Goal: Task Accomplishment & Management: Complete application form

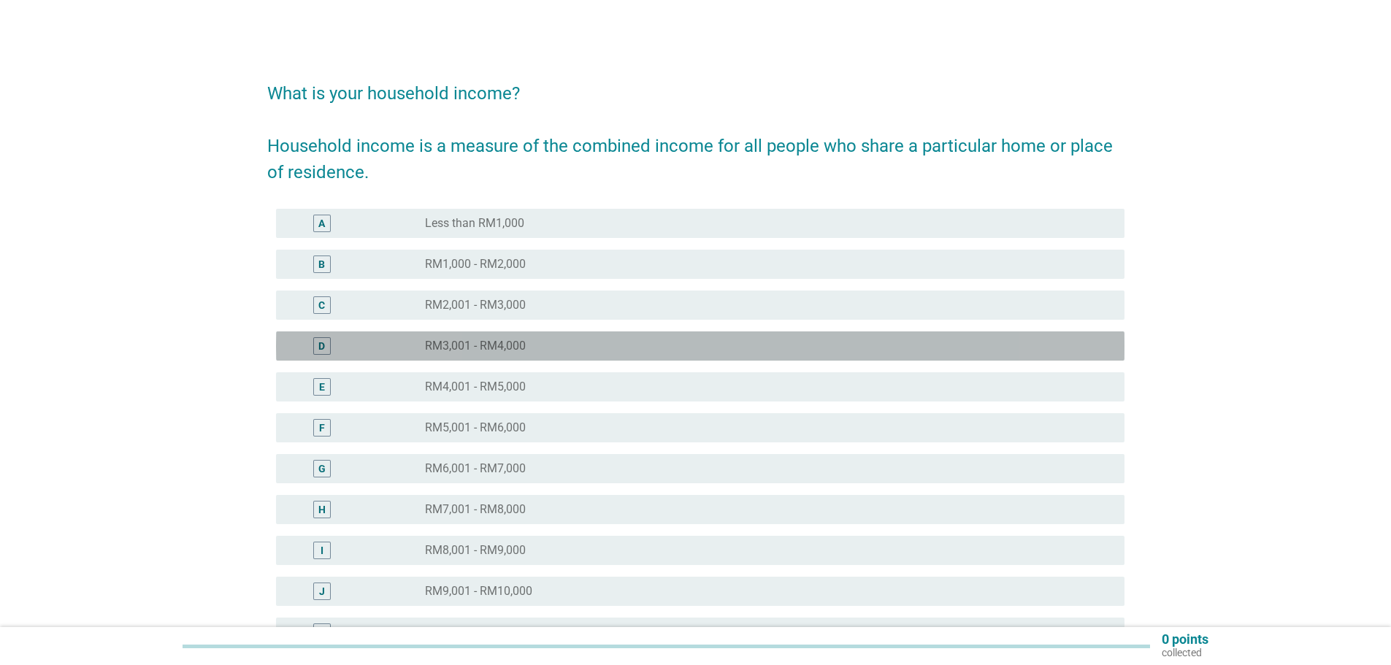
click at [582, 333] on div "D radio_button_unchecked RM3,001 - RM4,000" at bounding box center [700, 345] width 848 height 29
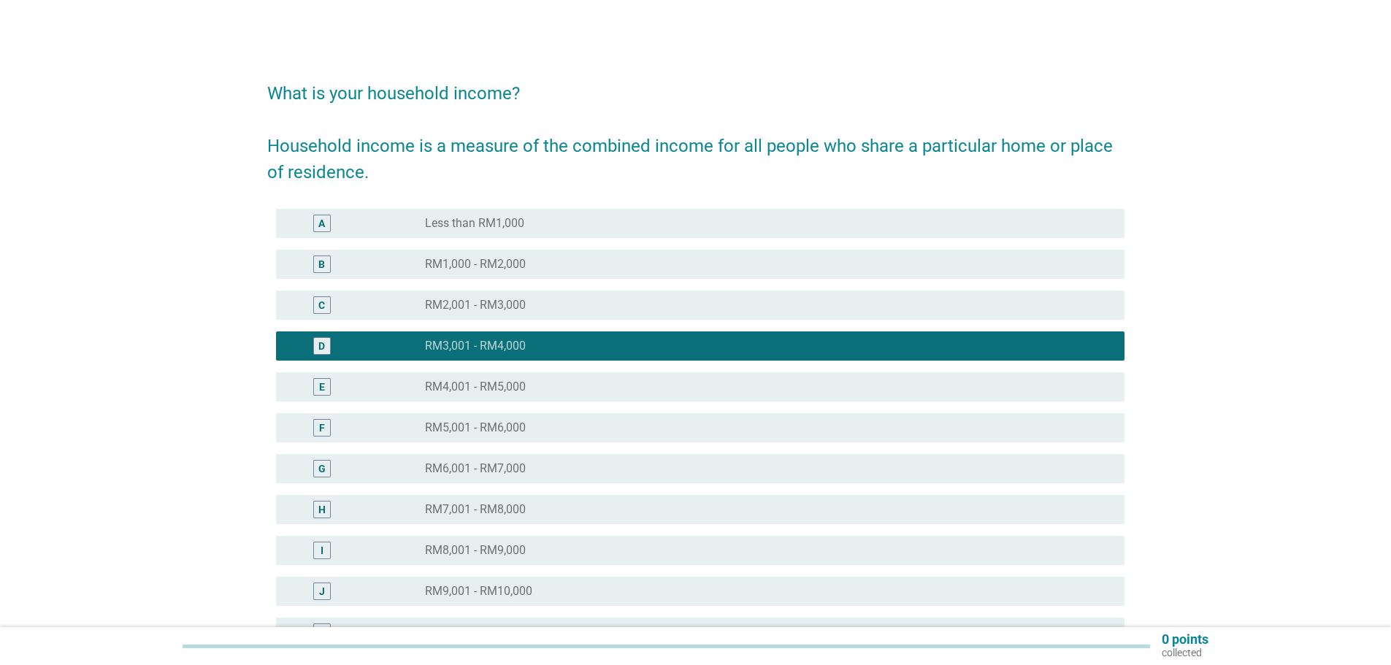
scroll to position [170, 0]
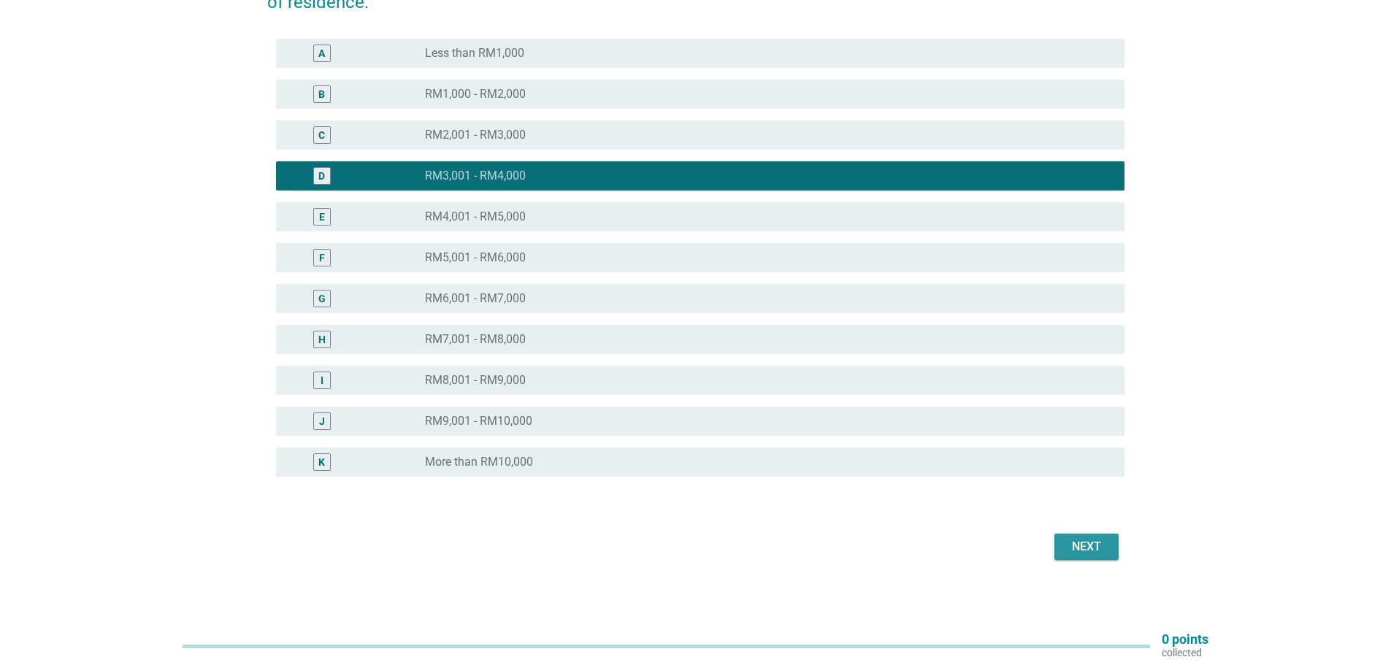
click at [1110, 554] on button "Next" at bounding box center [1086, 547] width 64 height 26
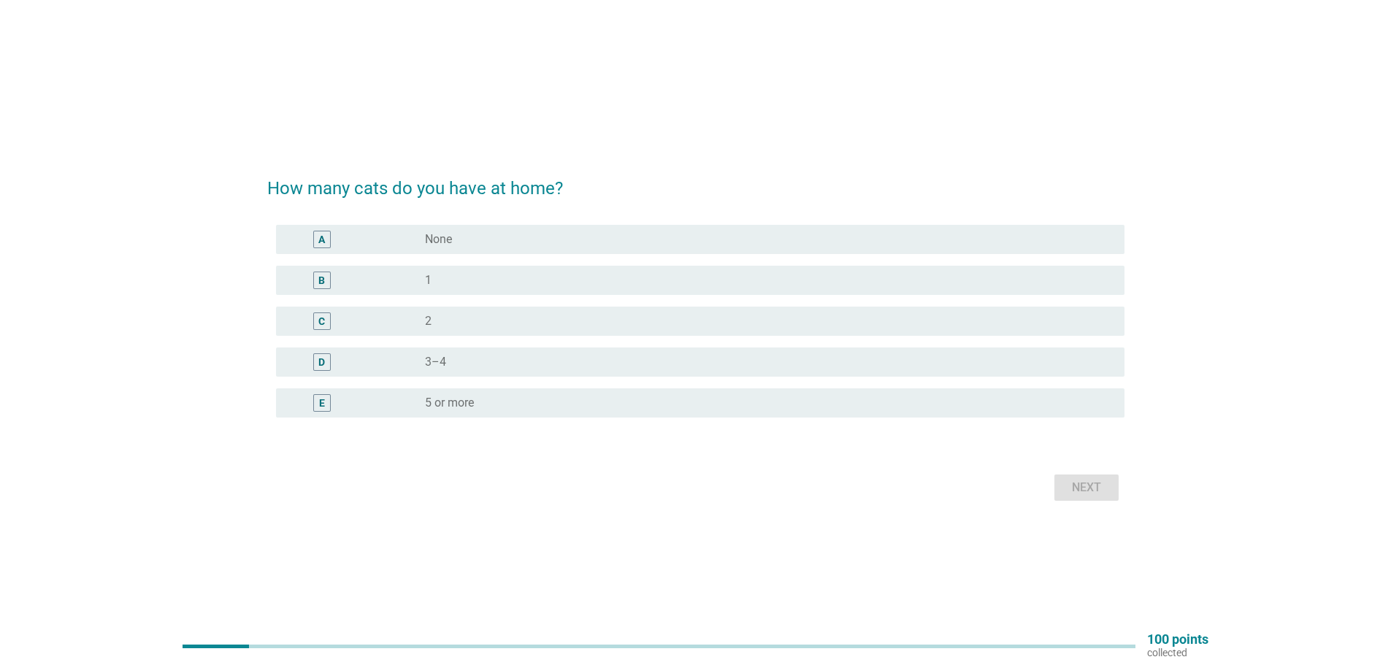
click at [553, 286] on div "radio_button_unchecked 1" at bounding box center [763, 280] width 676 height 15
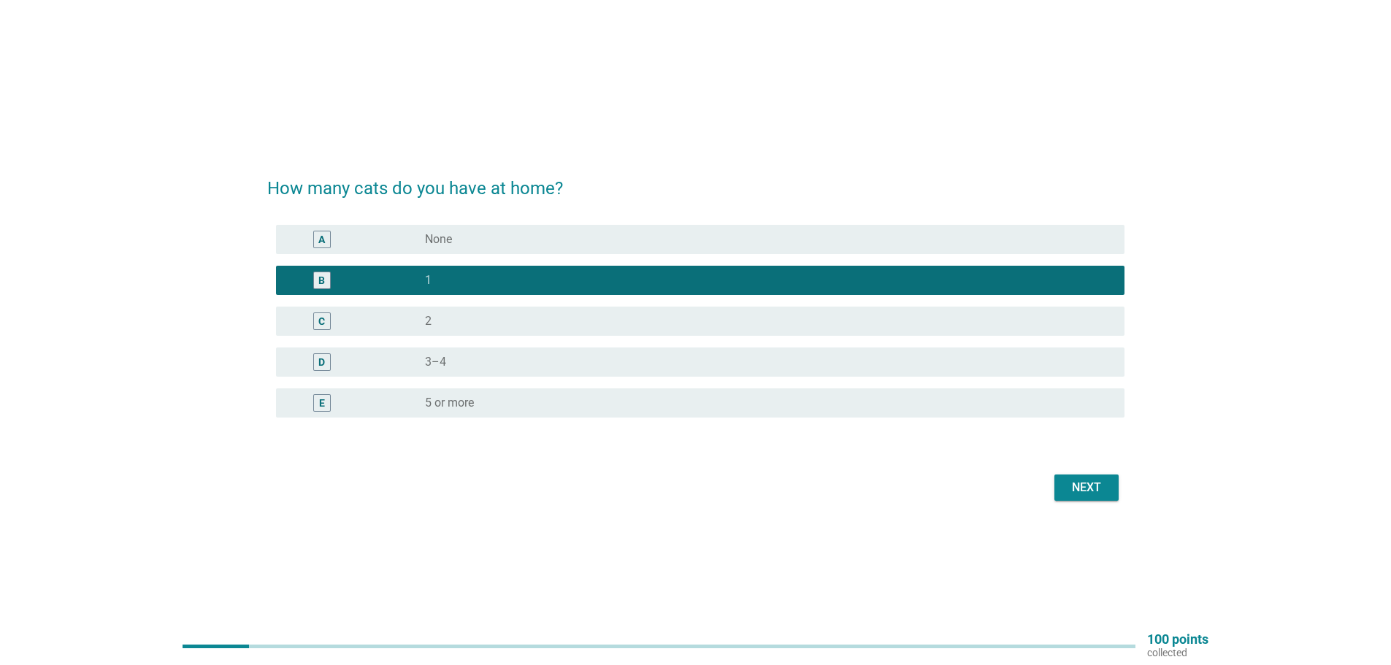
click at [1070, 496] on button "Next" at bounding box center [1086, 488] width 64 height 26
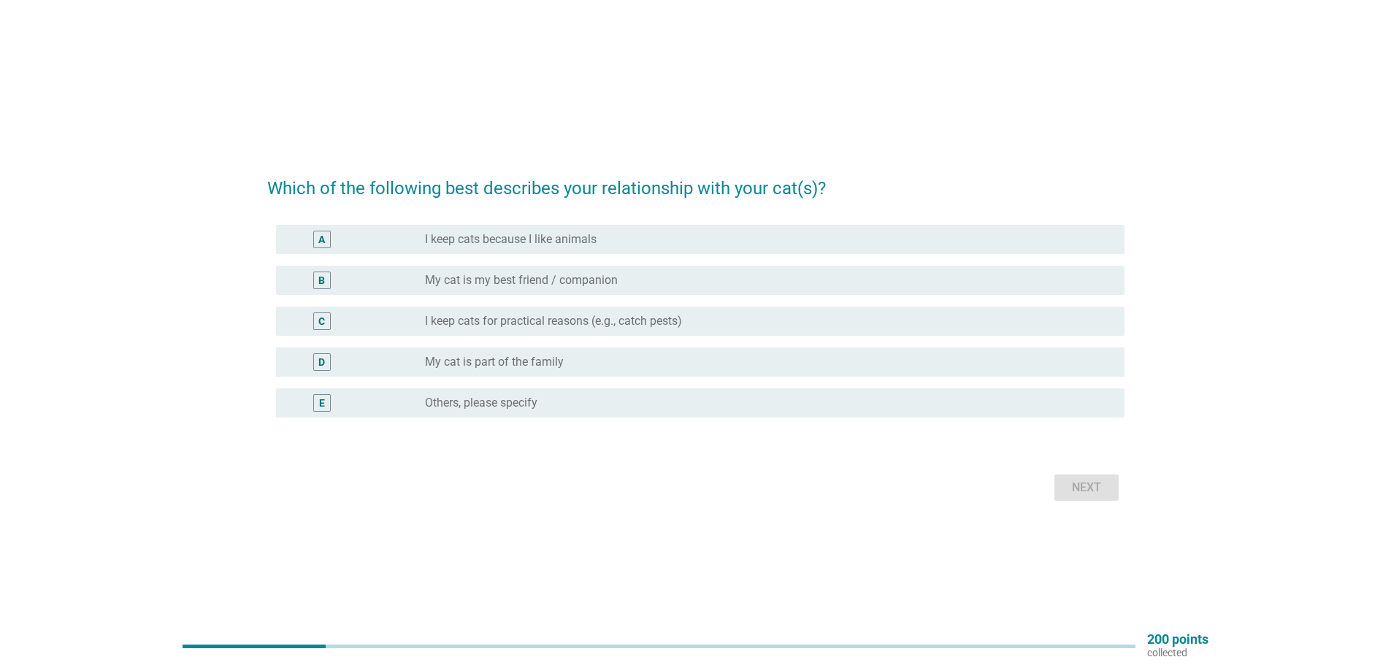
click at [545, 362] on label "My cat is part of the family" at bounding box center [494, 362] width 139 height 15
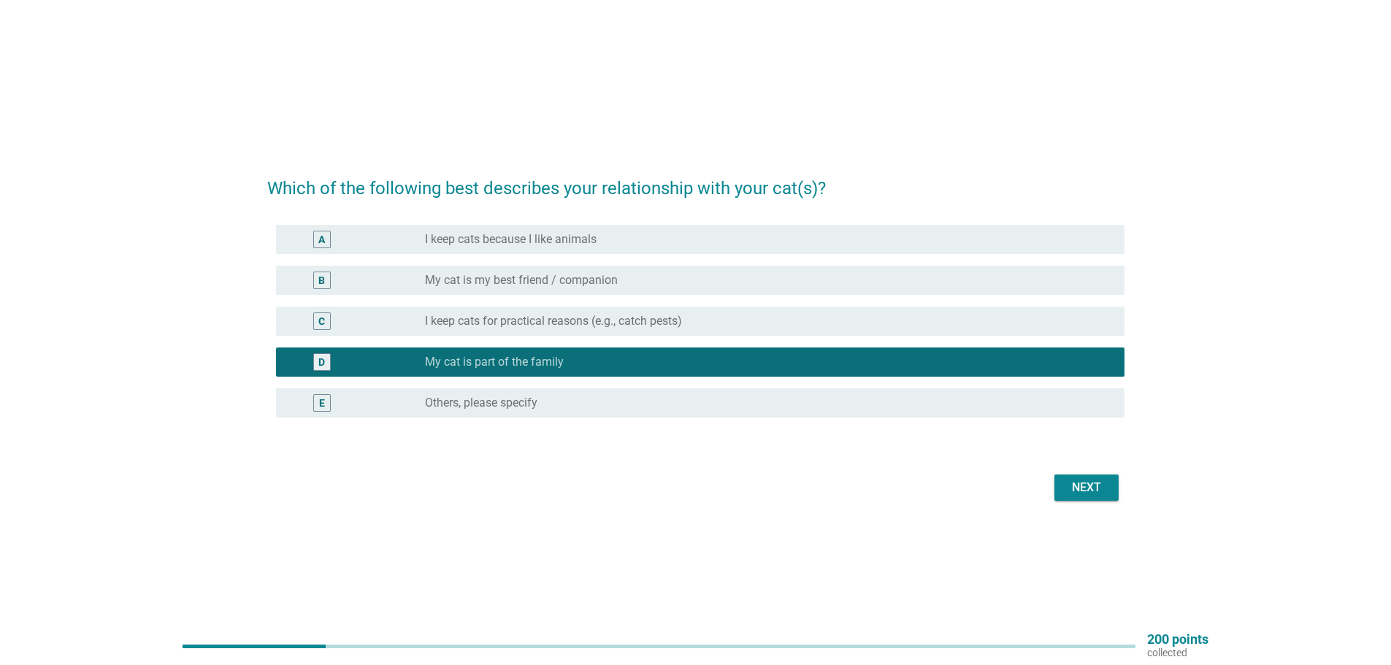
click at [1091, 488] on div "Next" at bounding box center [1086, 488] width 41 height 18
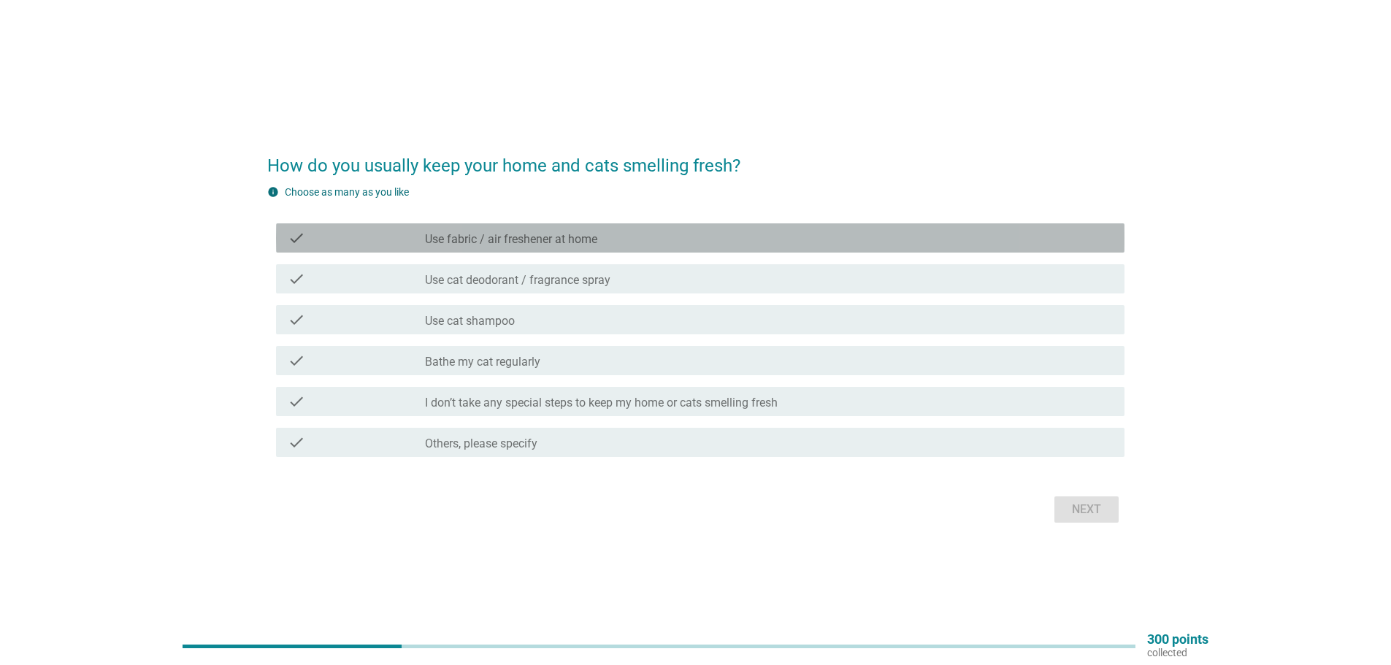
click at [556, 241] on label "Use fabric / air freshener at home" at bounding box center [511, 239] width 172 height 15
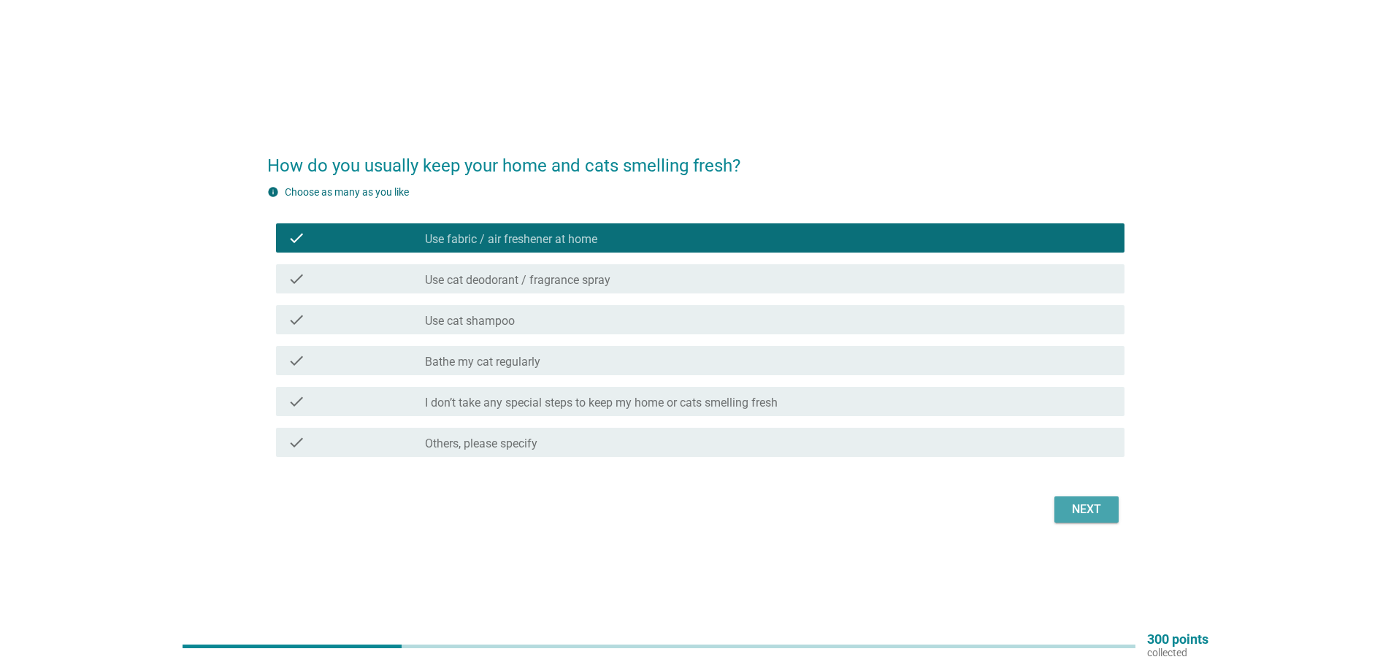
click at [1081, 513] on div "Next" at bounding box center [1086, 510] width 41 height 18
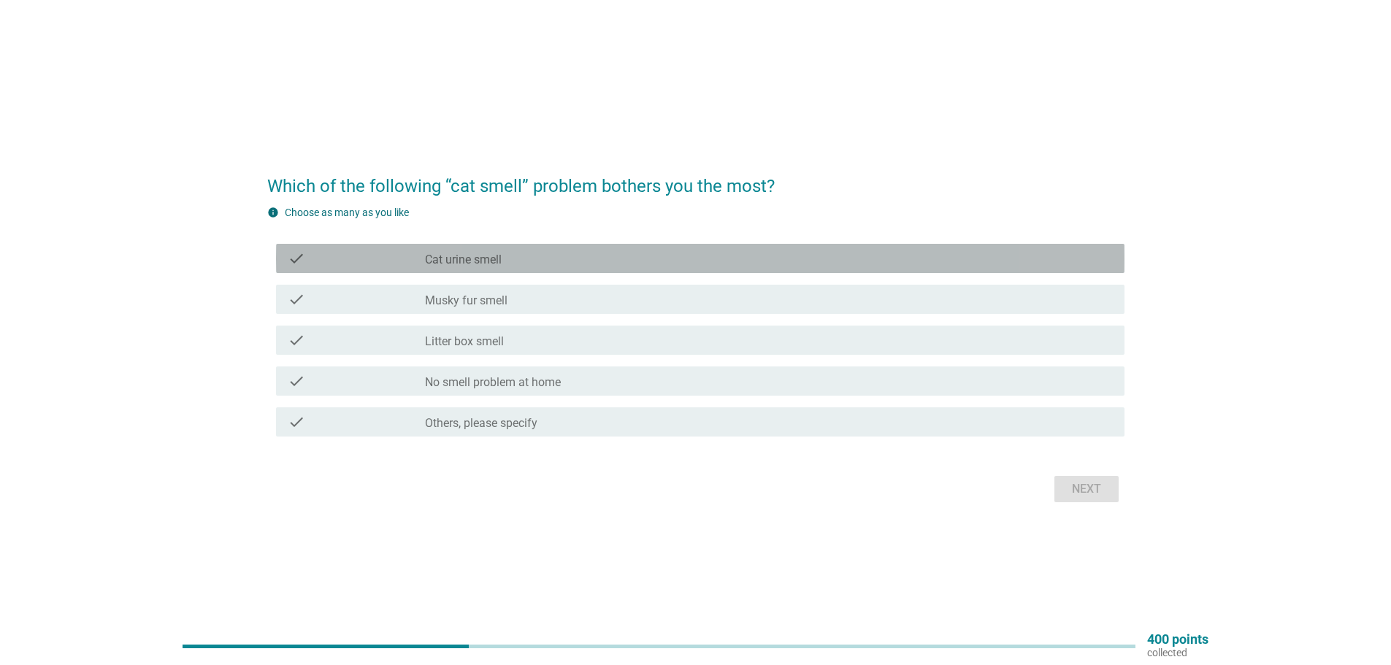
click at [570, 256] on div "check_box_outline_blank Cat urine smell" at bounding box center [769, 259] width 688 height 18
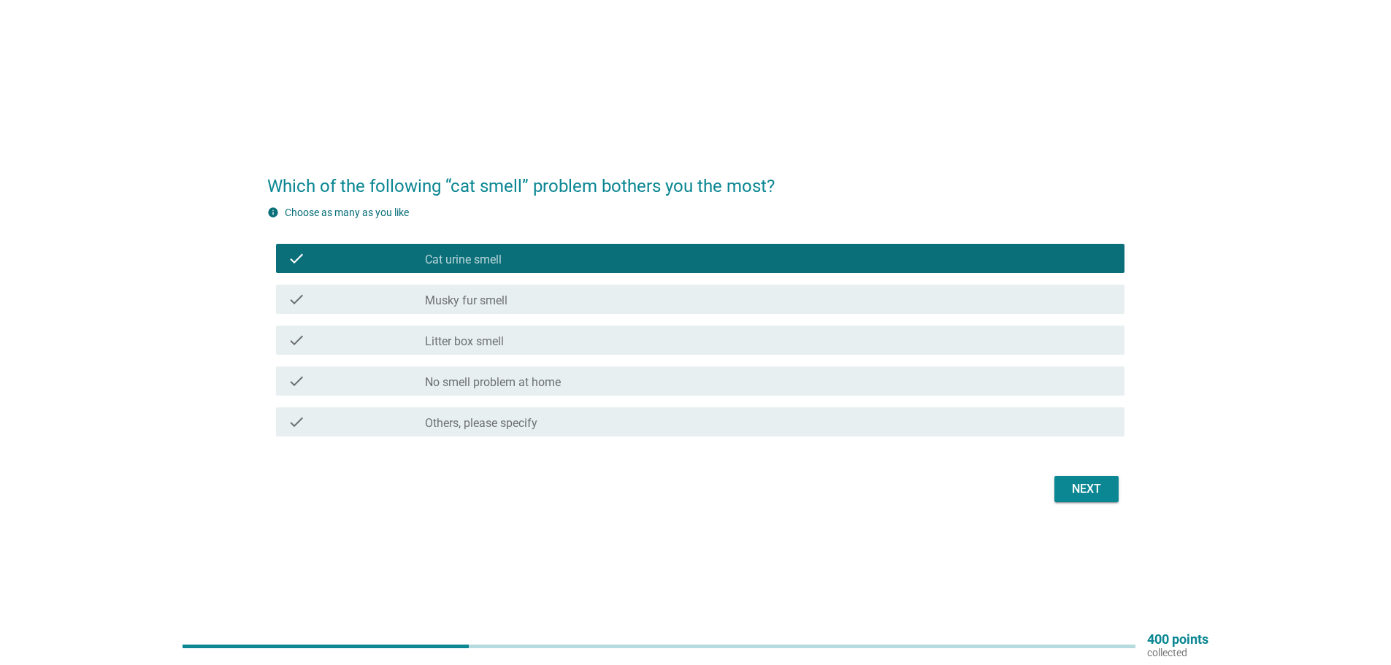
click at [556, 266] on div "check_box_outline_blank Cat urine smell" at bounding box center [769, 259] width 688 height 18
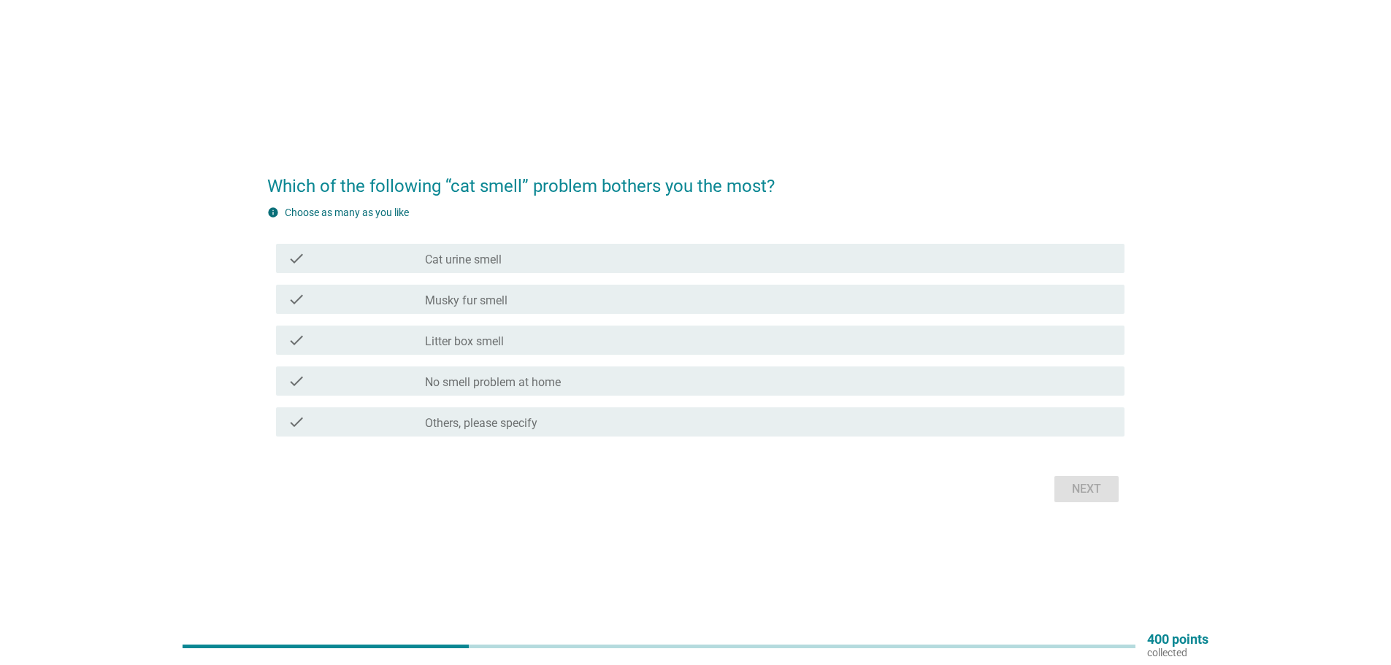
click at [519, 338] on div "check_box_outline_blank Litter box smell" at bounding box center [769, 340] width 688 height 18
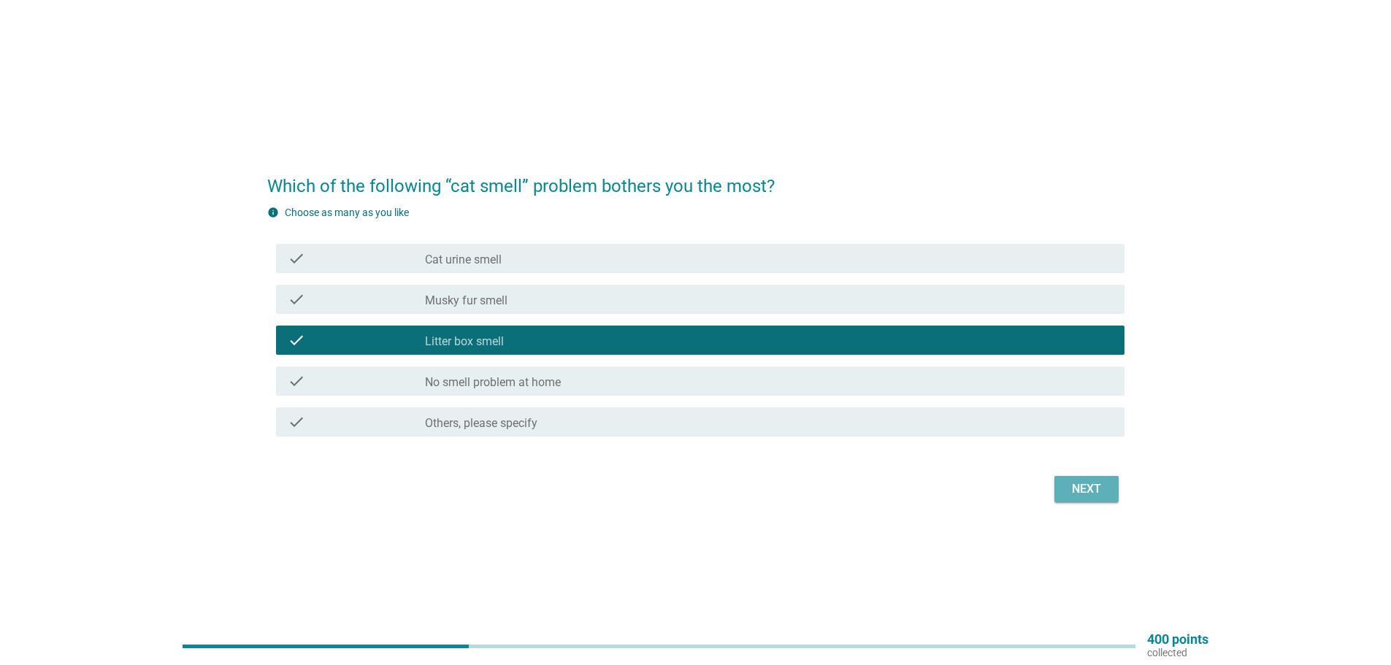
click at [1063, 489] on button "Next" at bounding box center [1086, 489] width 64 height 26
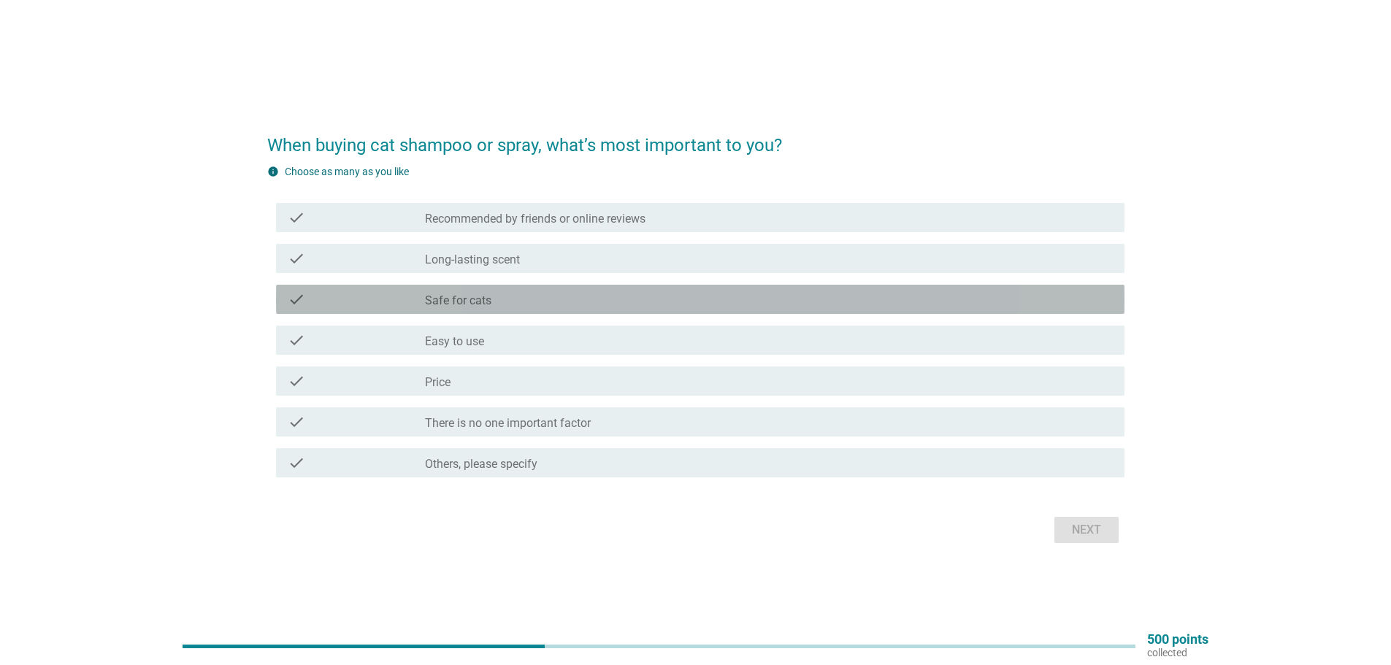
click at [488, 304] on label "Safe for cats" at bounding box center [458, 300] width 66 height 15
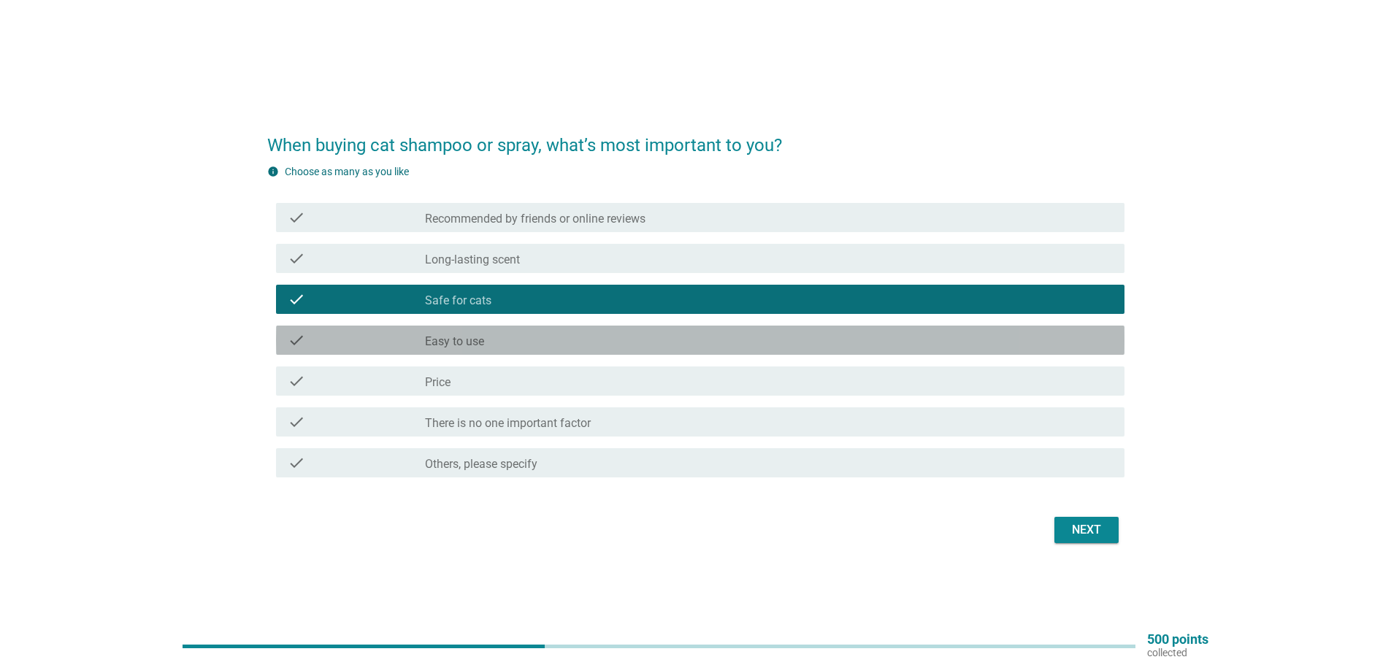
click at [512, 354] on div "check check_box_outline_blank Easy to use" at bounding box center [700, 340] width 848 height 29
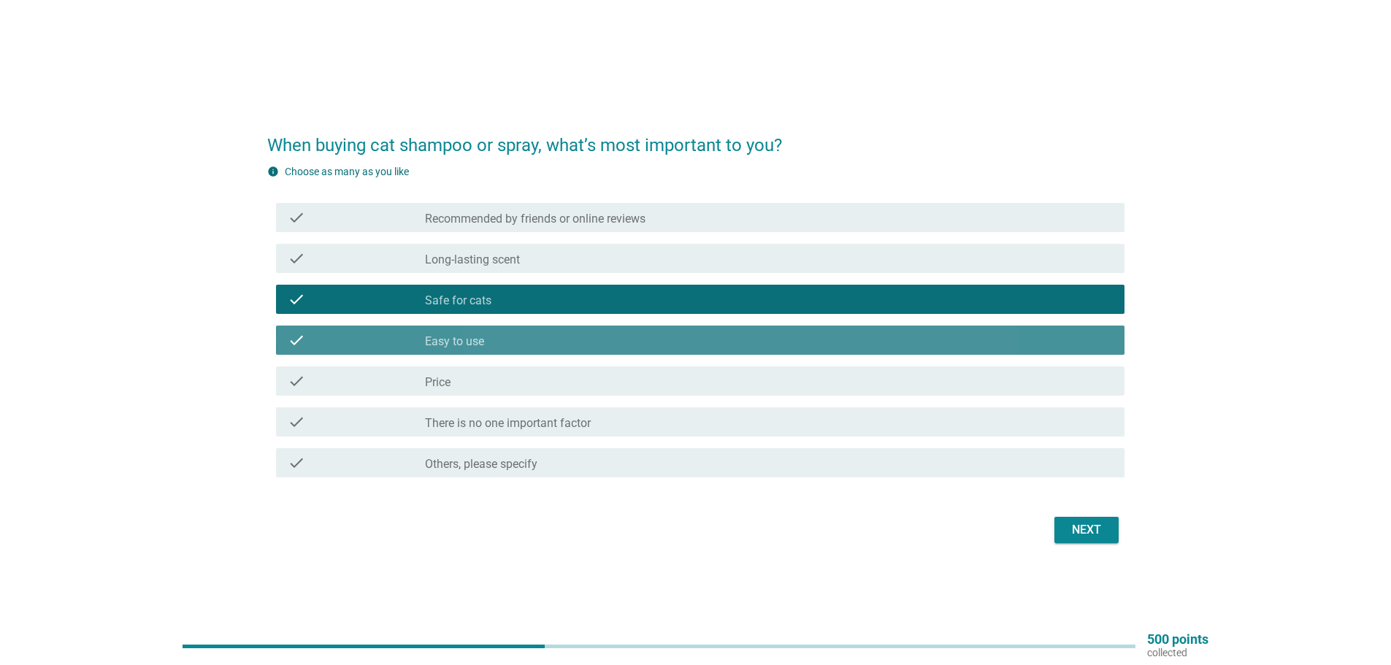
click at [520, 344] on div "check_box_outline_blank Easy to use" at bounding box center [769, 340] width 688 height 18
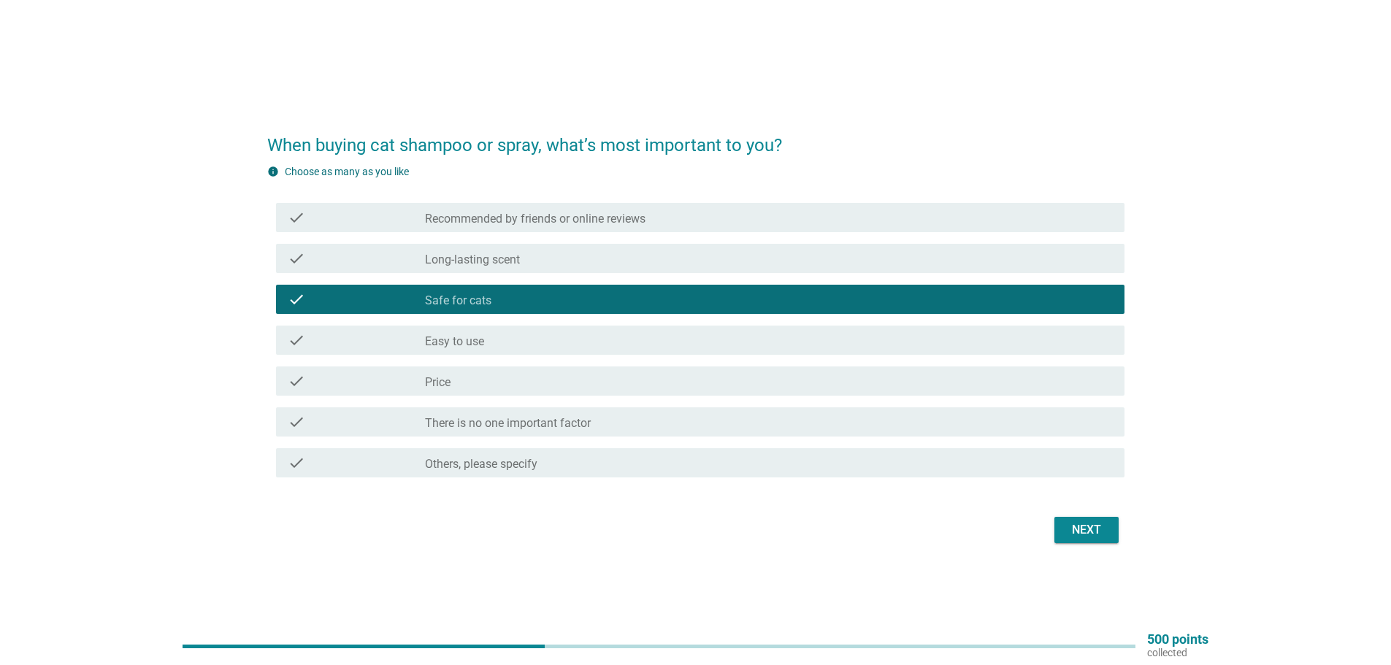
click at [508, 341] on div "check_box_outline_blank Easy to use" at bounding box center [769, 340] width 688 height 18
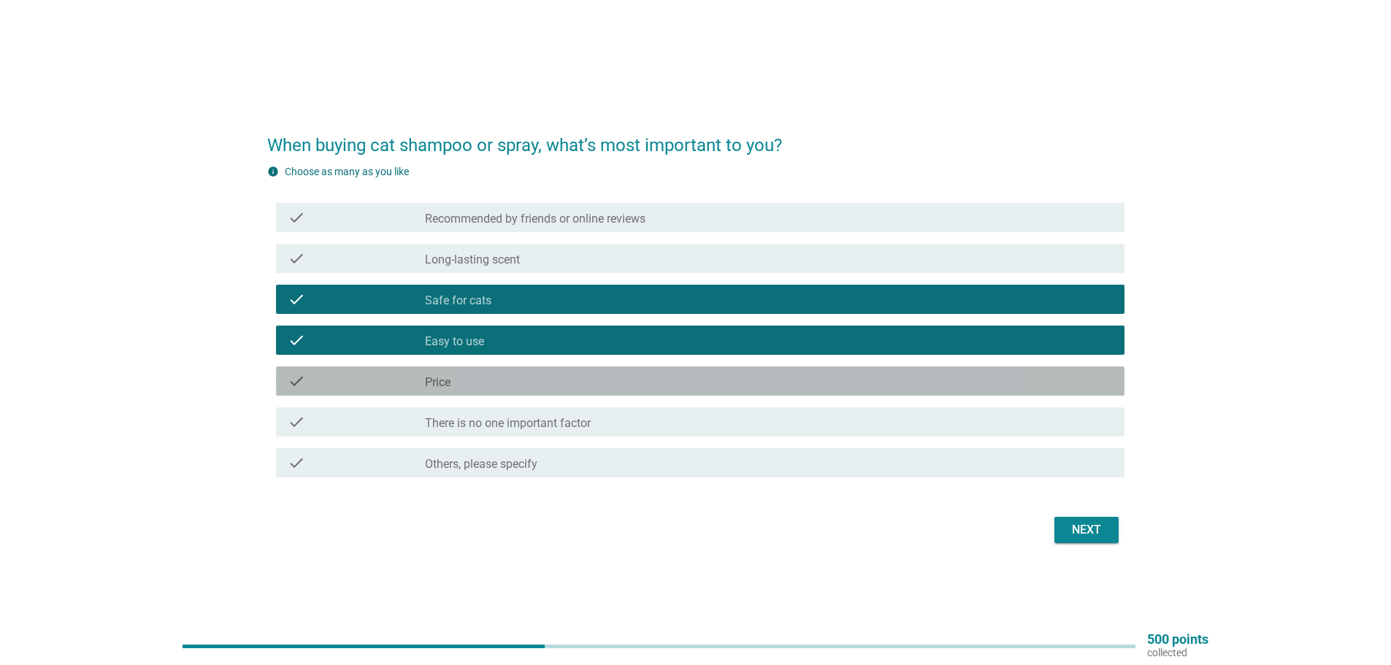
click at [481, 389] on div "check_box_outline_blank Price" at bounding box center [769, 381] width 688 height 18
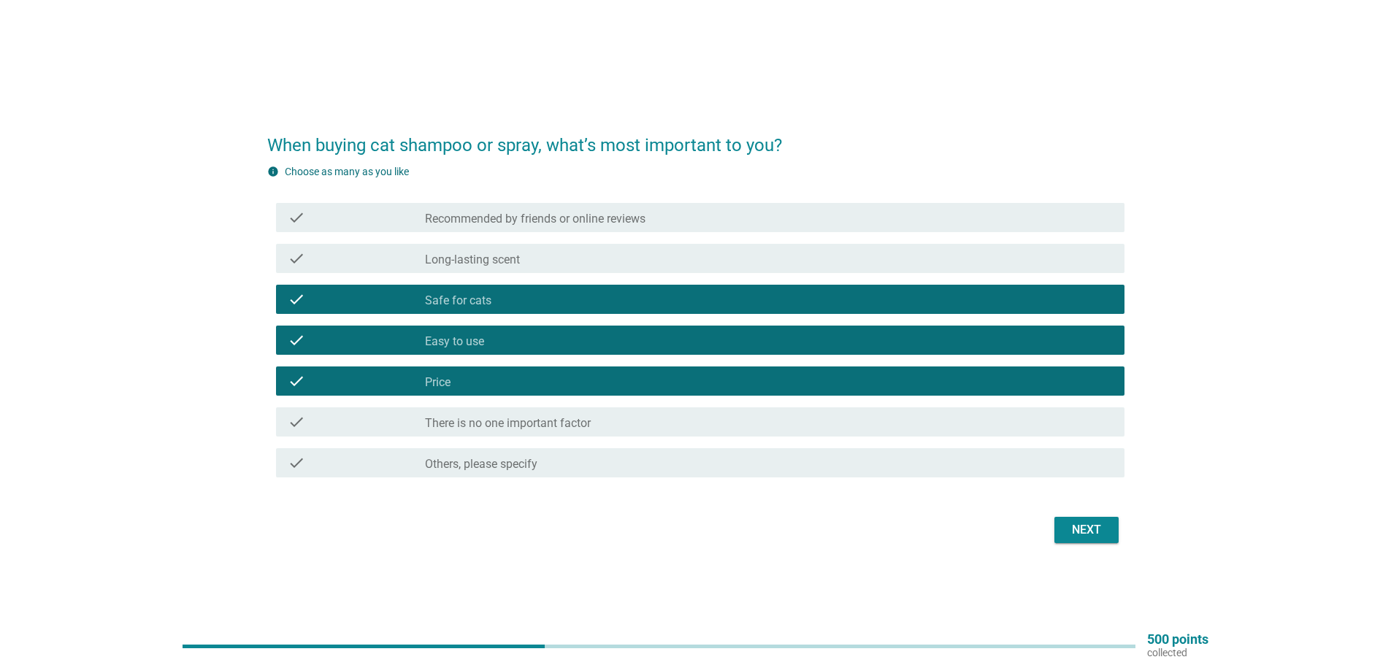
click at [1081, 529] on div "Next" at bounding box center [1086, 530] width 41 height 18
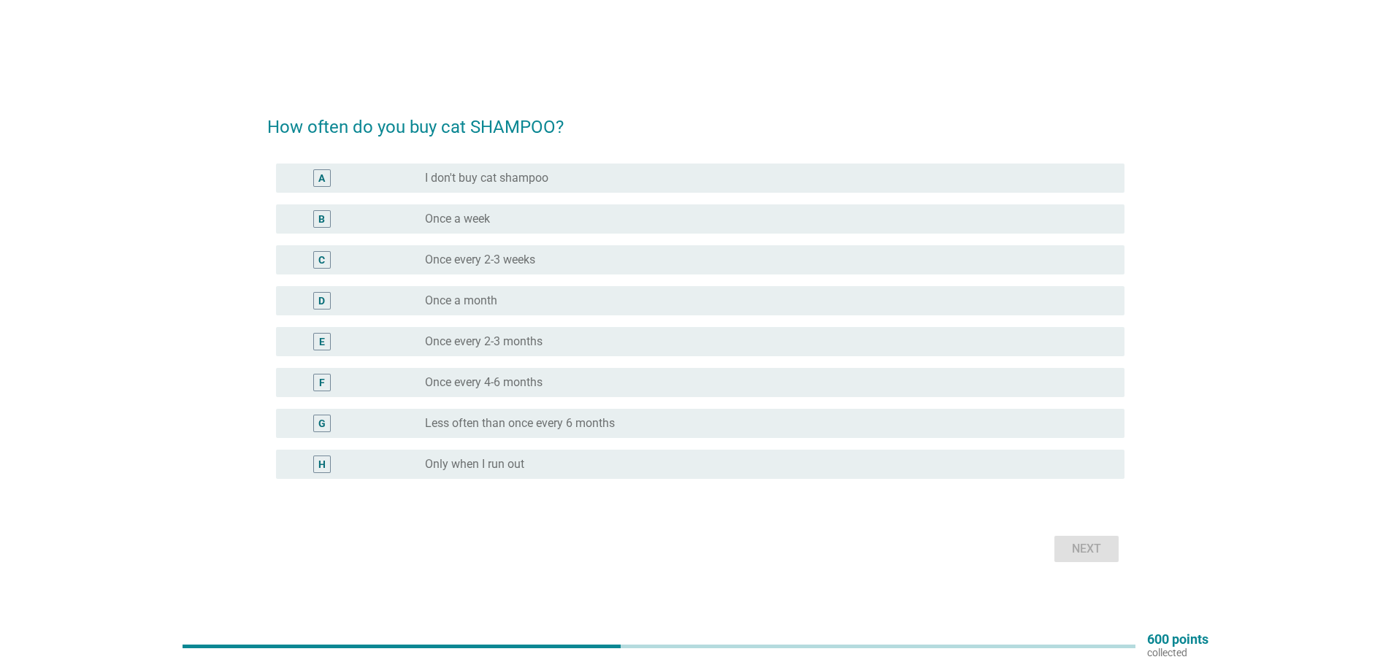
click at [490, 334] on label "Once every 2-3 months" at bounding box center [484, 341] width 118 height 15
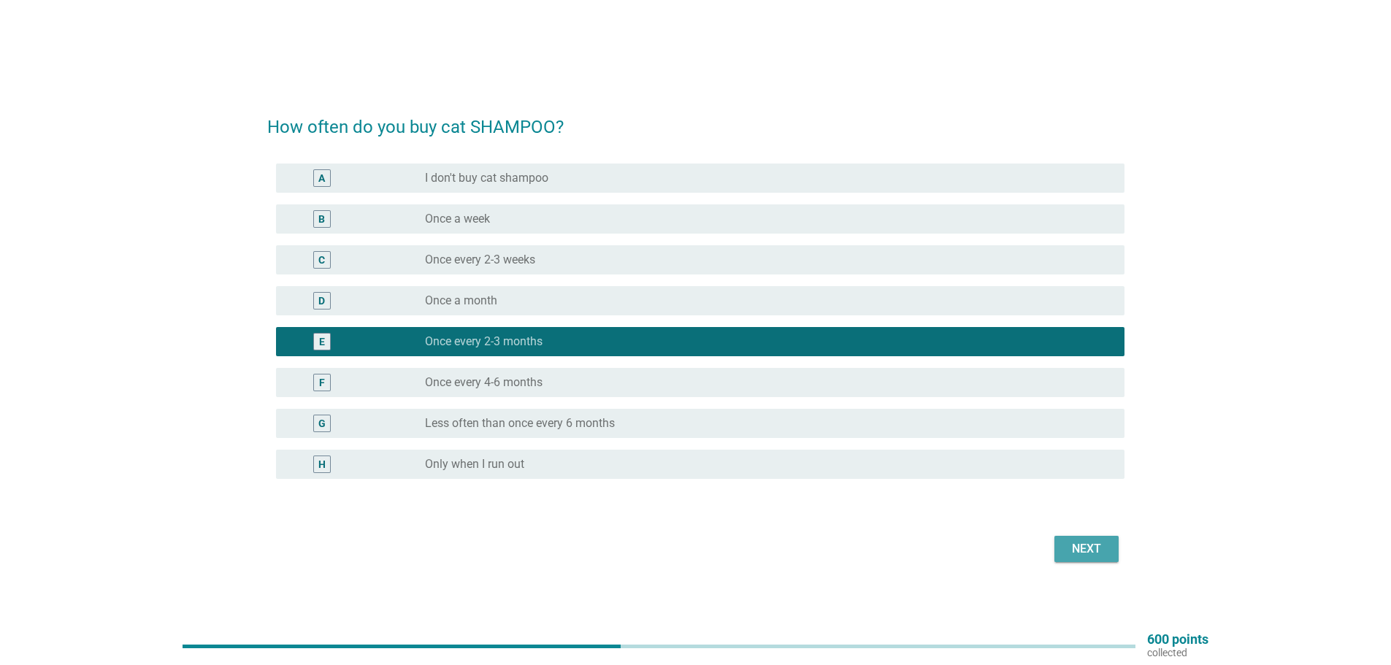
click at [1106, 548] on div "Next" at bounding box center [1086, 549] width 41 height 18
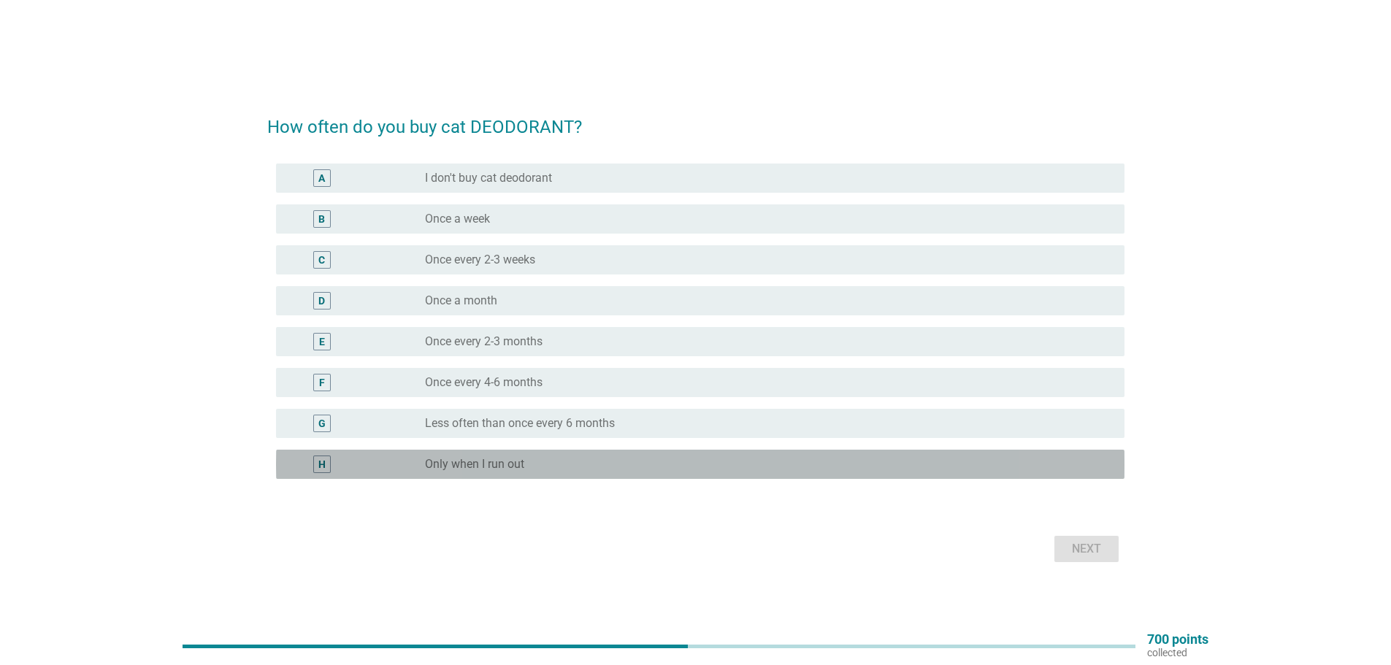
click at [488, 464] on label "Only when I run out" at bounding box center [474, 464] width 99 height 15
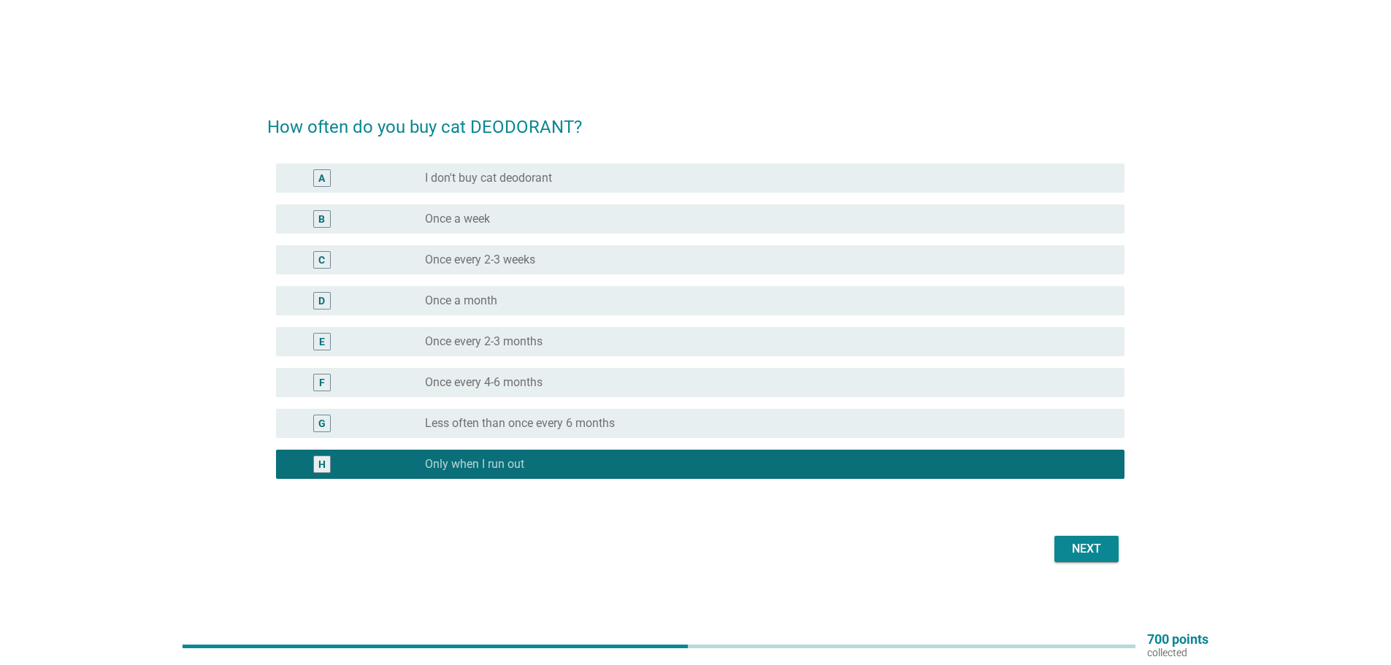
click at [507, 175] on label "I don't buy cat deodorant" at bounding box center [488, 178] width 127 height 15
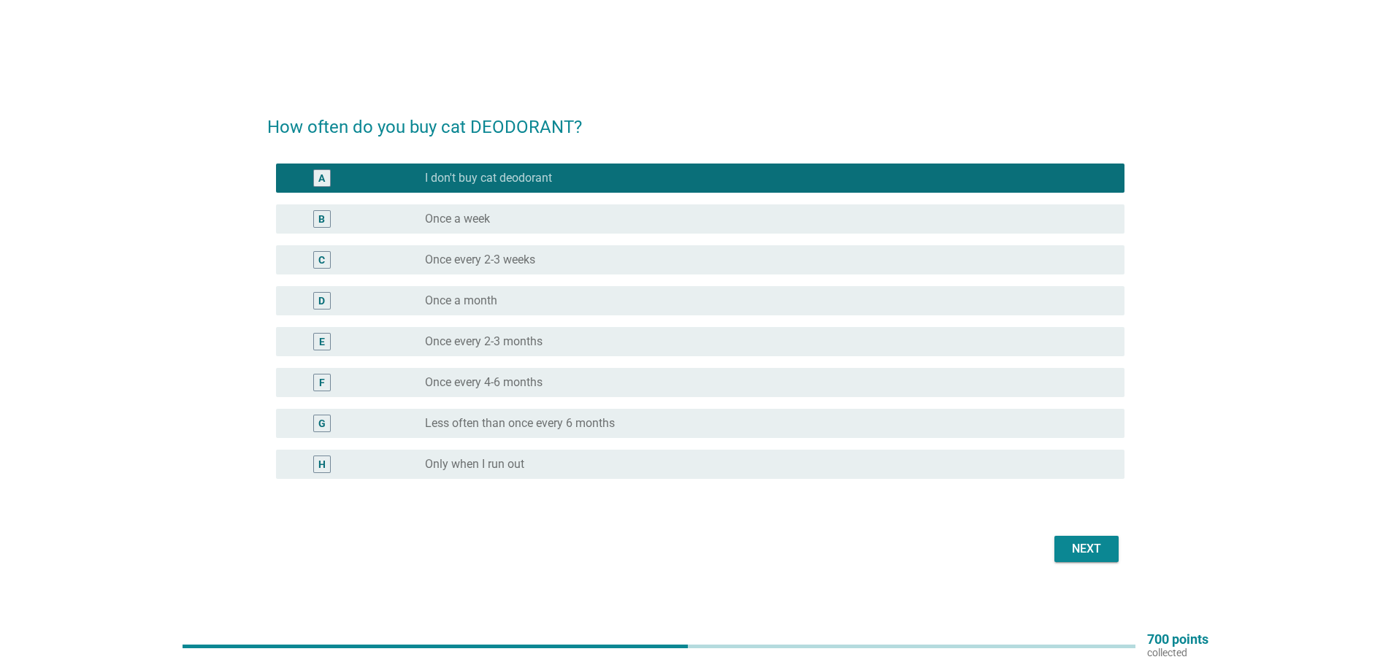
click at [1064, 556] on button "Next" at bounding box center [1086, 549] width 64 height 26
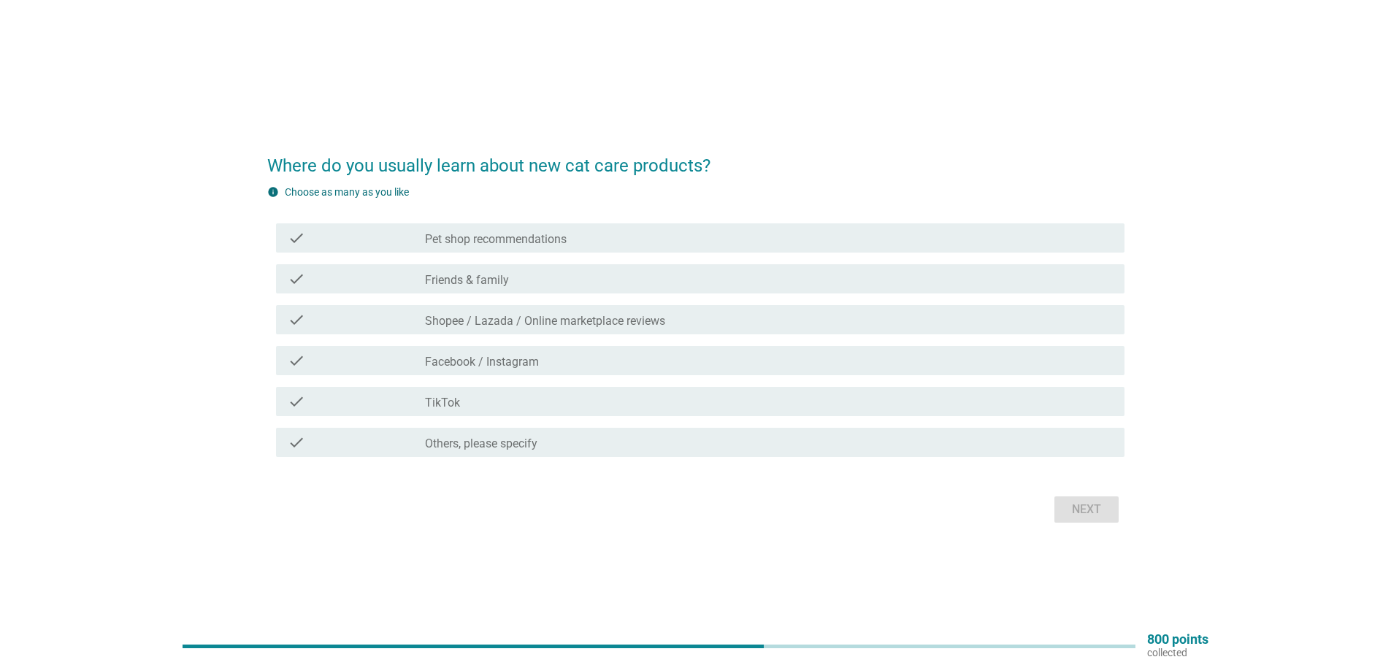
click at [496, 392] on div "check check_box_outline_blank TikTok" at bounding box center [700, 401] width 848 height 29
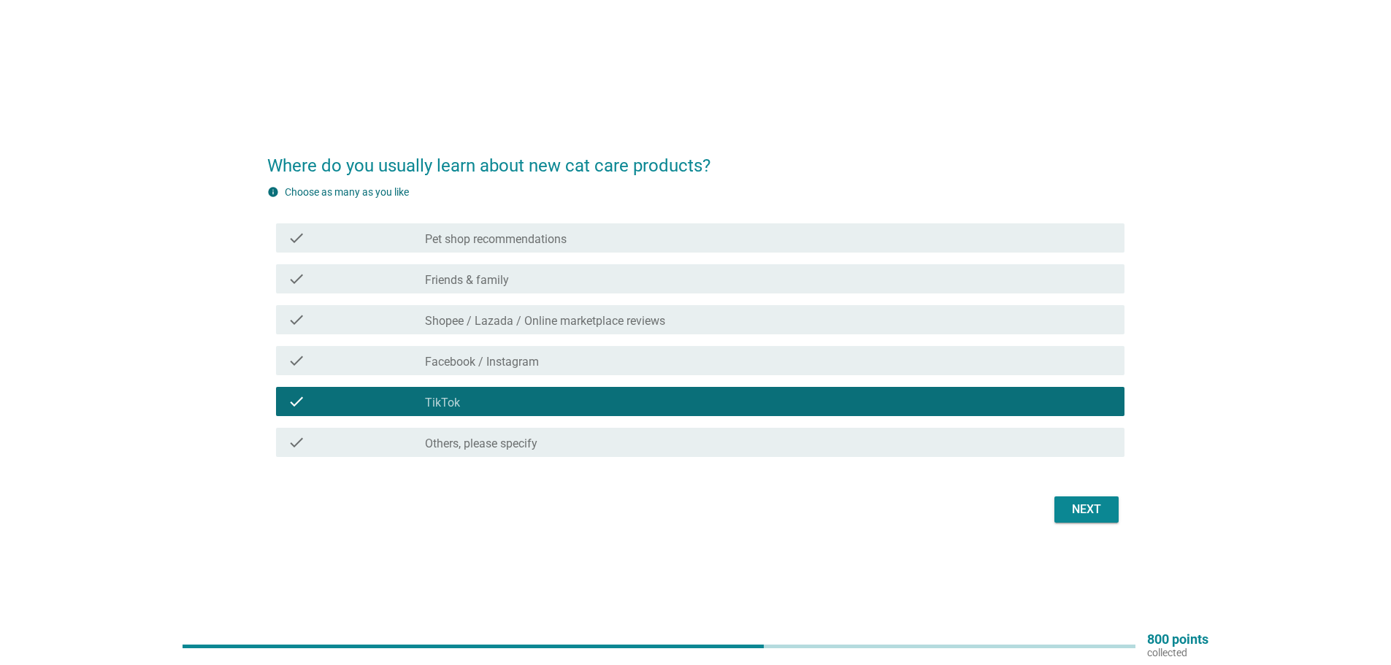
click at [512, 243] on label "Pet shop recommendations" at bounding box center [496, 239] width 142 height 15
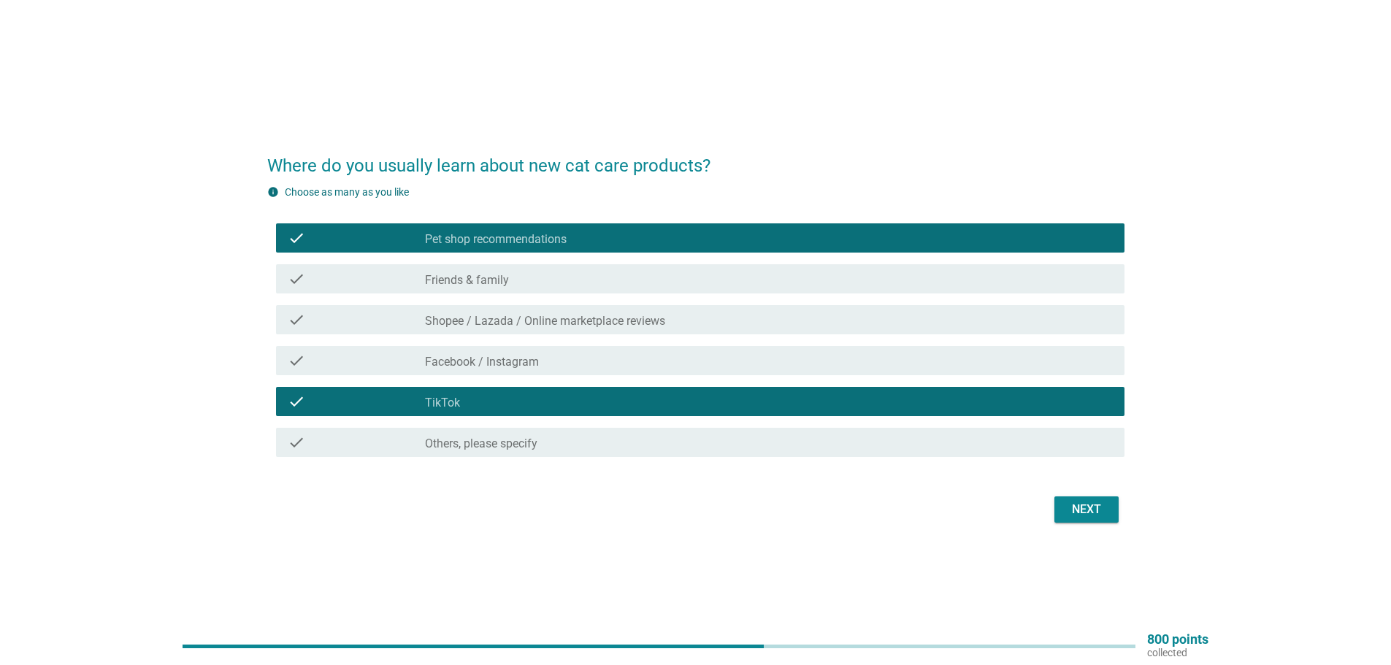
click at [510, 245] on label "Pet shop recommendations" at bounding box center [496, 239] width 142 height 15
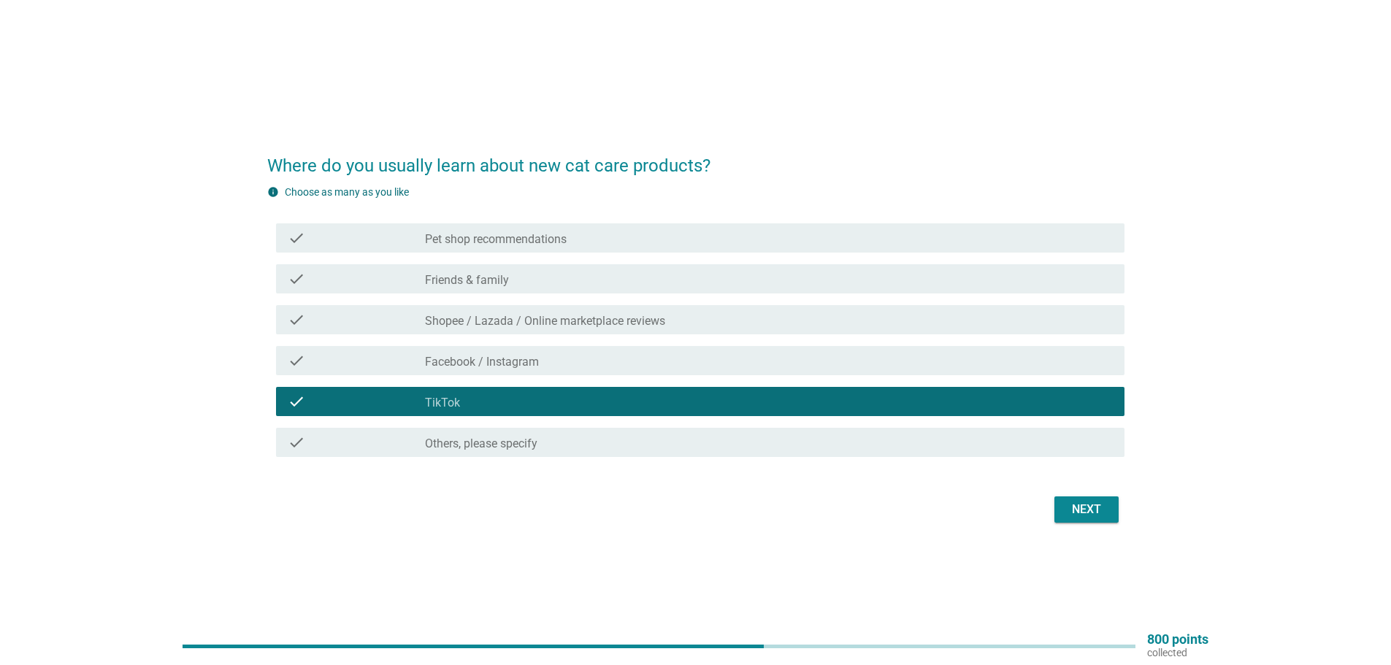
click at [500, 272] on div "check_box_outline_blank Friends & family" at bounding box center [769, 279] width 688 height 18
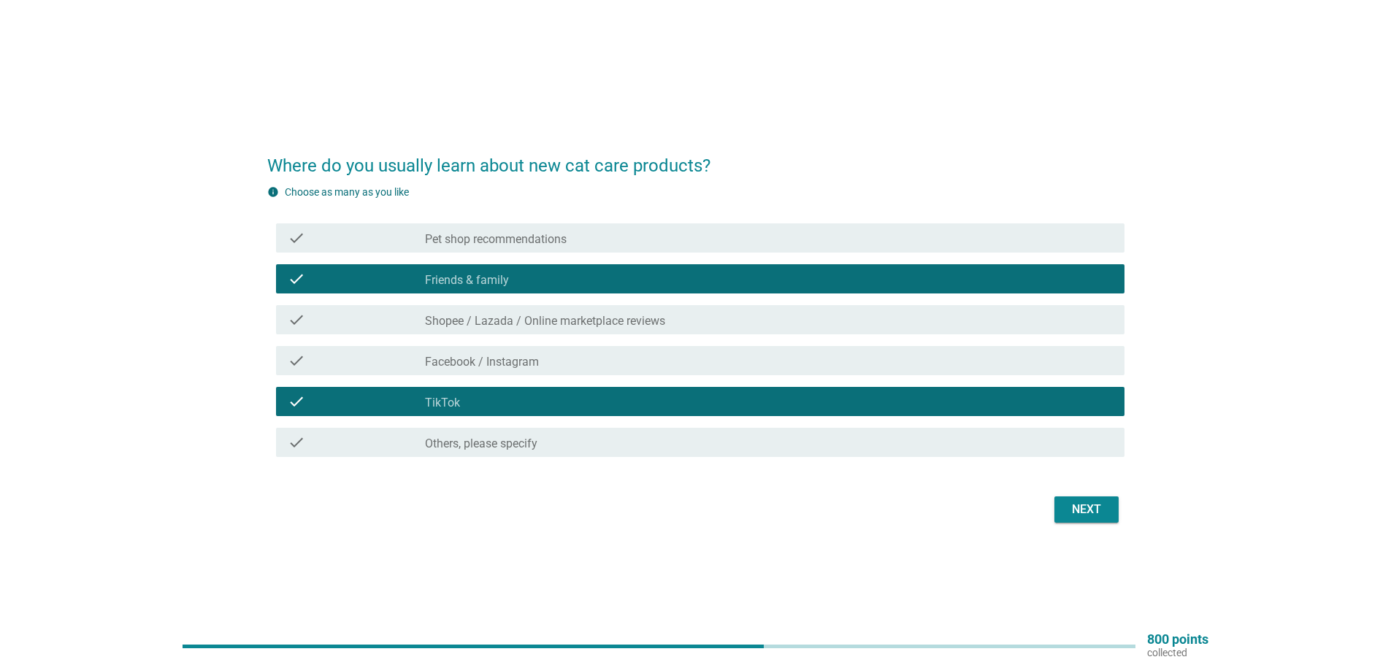
click at [550, 276] on div "check_box_outline_blank Friends & family" at bounding box center [769, 279] width 688 height 18
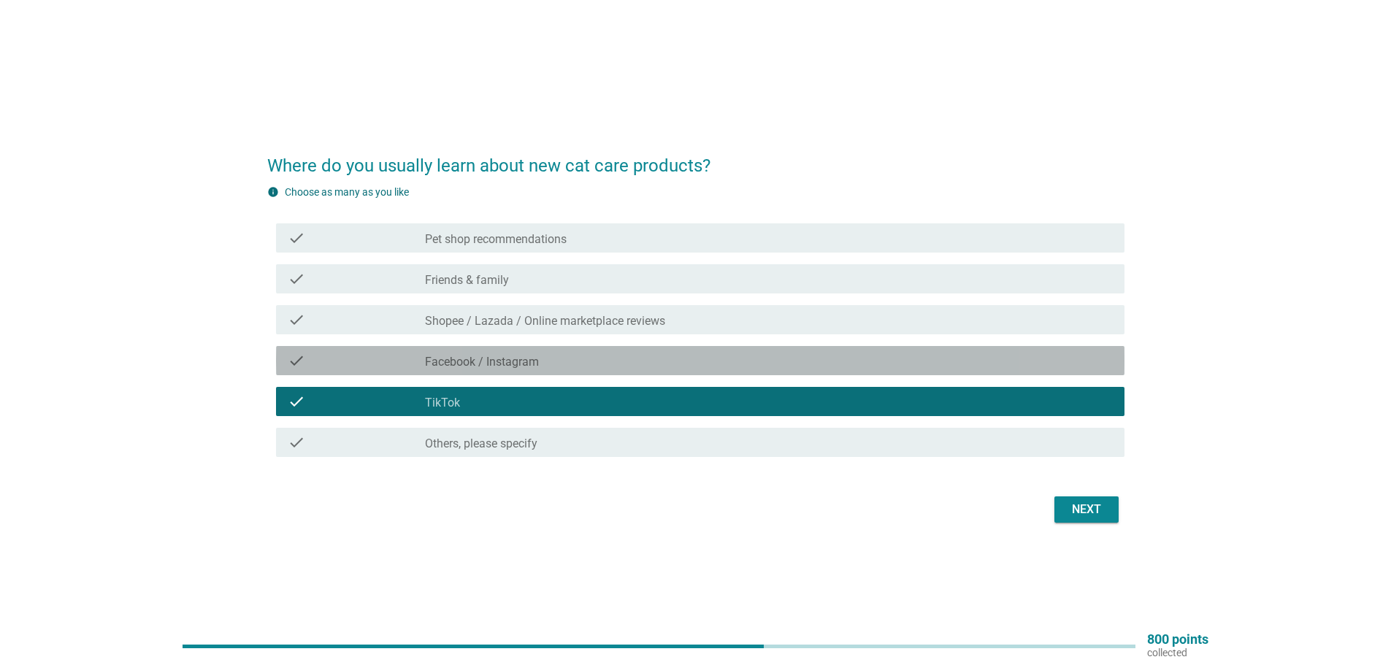
click at [497, 356] on label "Facebook / Instagram" at bounding box center [482, 362] width 114 height 15
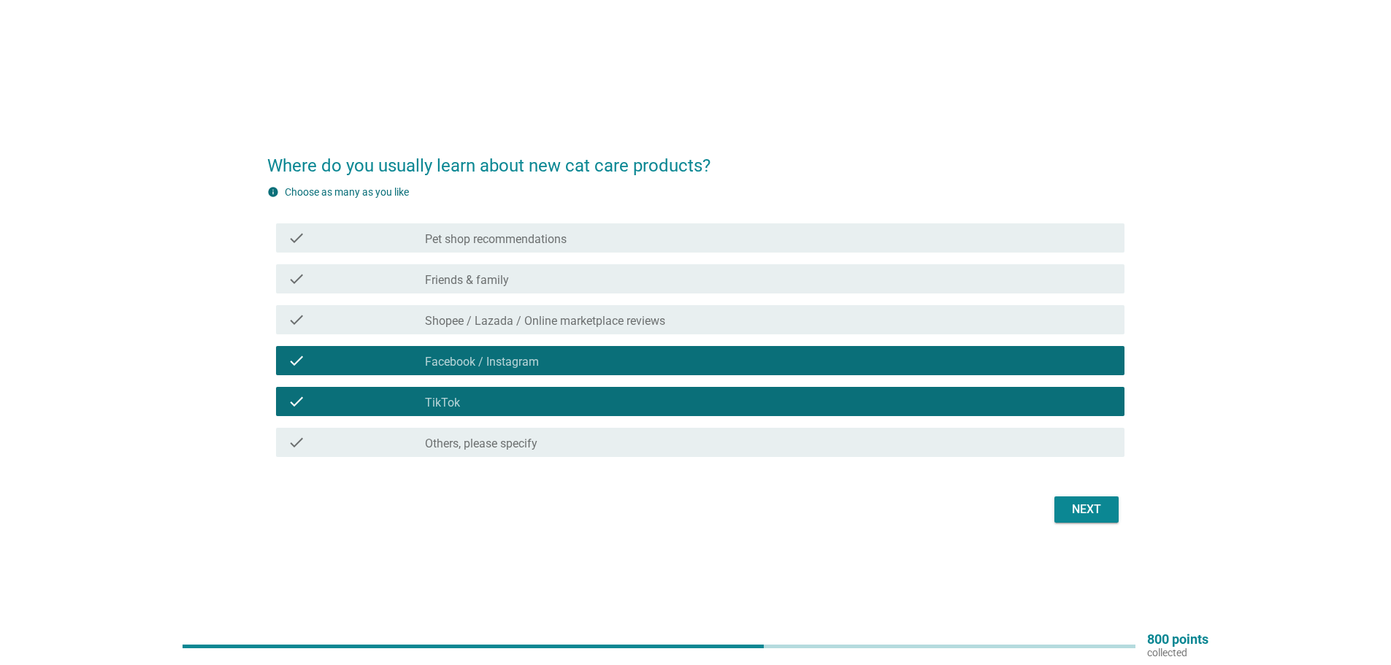
click at [1112, 522] on div "Next" at bounding box center [695, 509] width 857 height 35
click at [1094, 515] on div "Next" at bounding box center [1086, 510] width 41 height 18
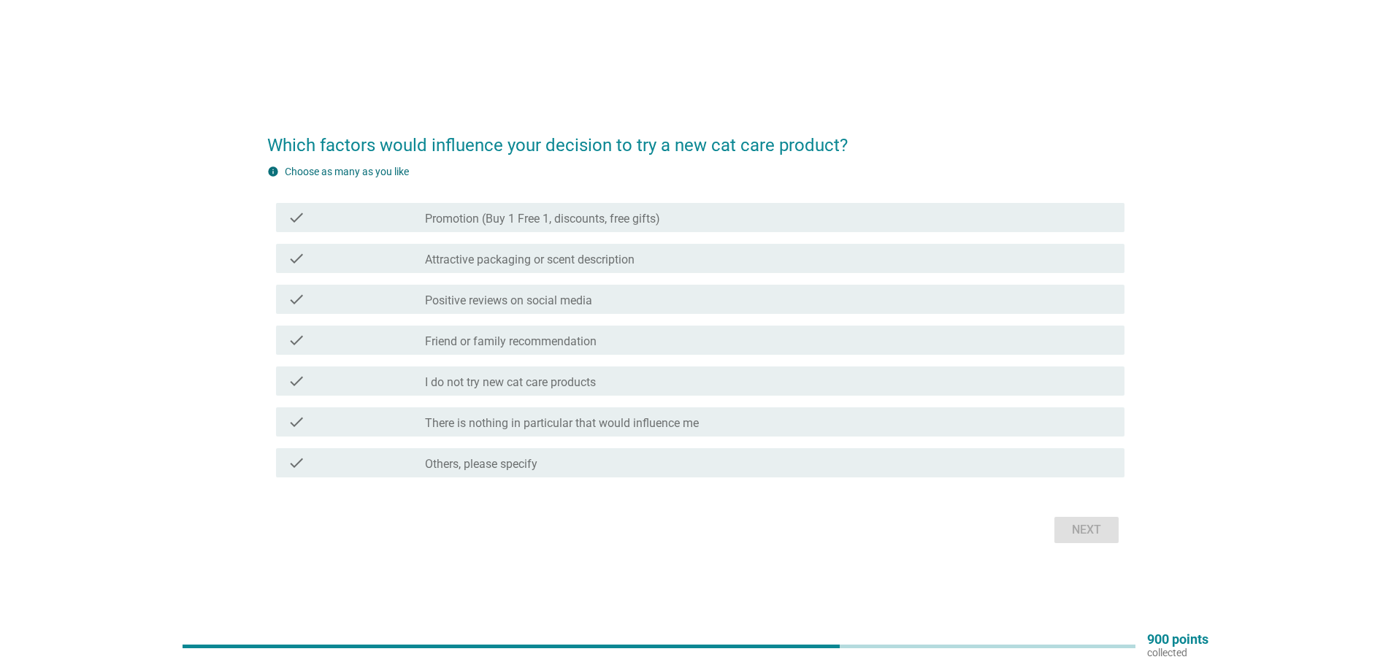
click at [485, 296] on label "Positive reviews on social media" at bounding box center [508, 300] width 167 height 15
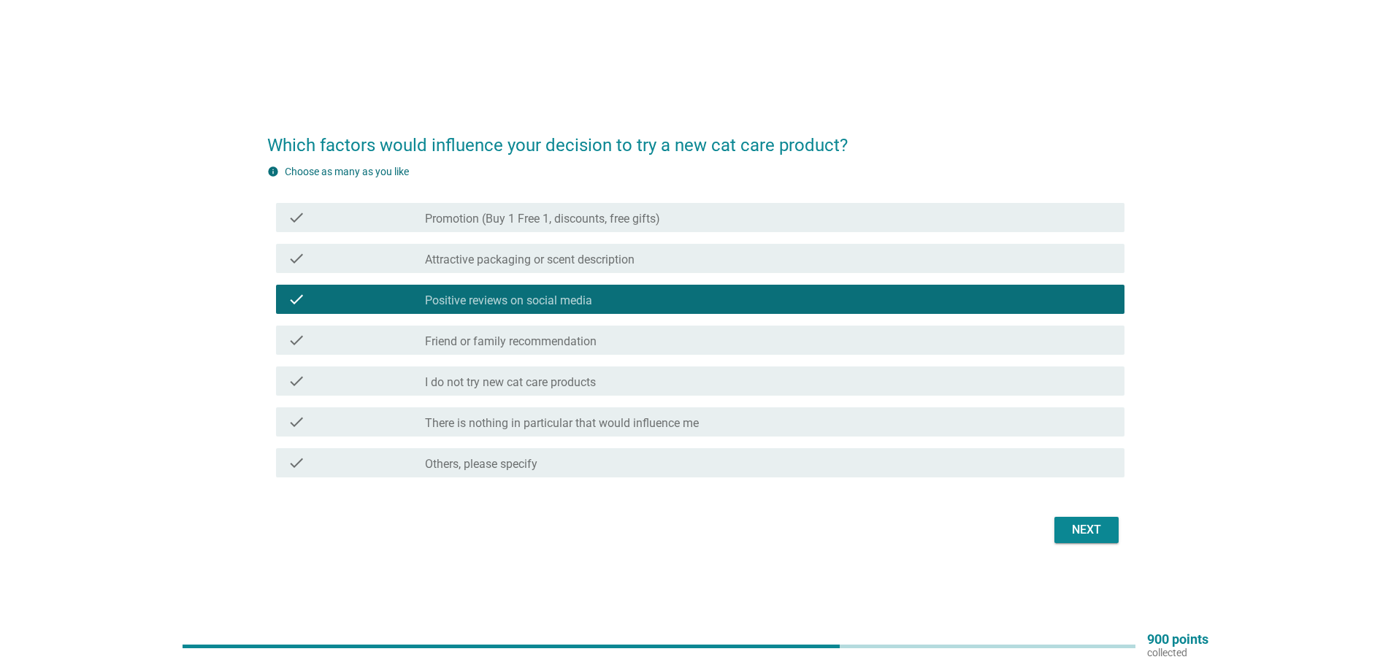
click at [559, 211] on div "check_box_outline_blank Promotion (Buy 1 Free 1, discounts, free gifts)" at bounding box center [769, 218] width 688 height 18
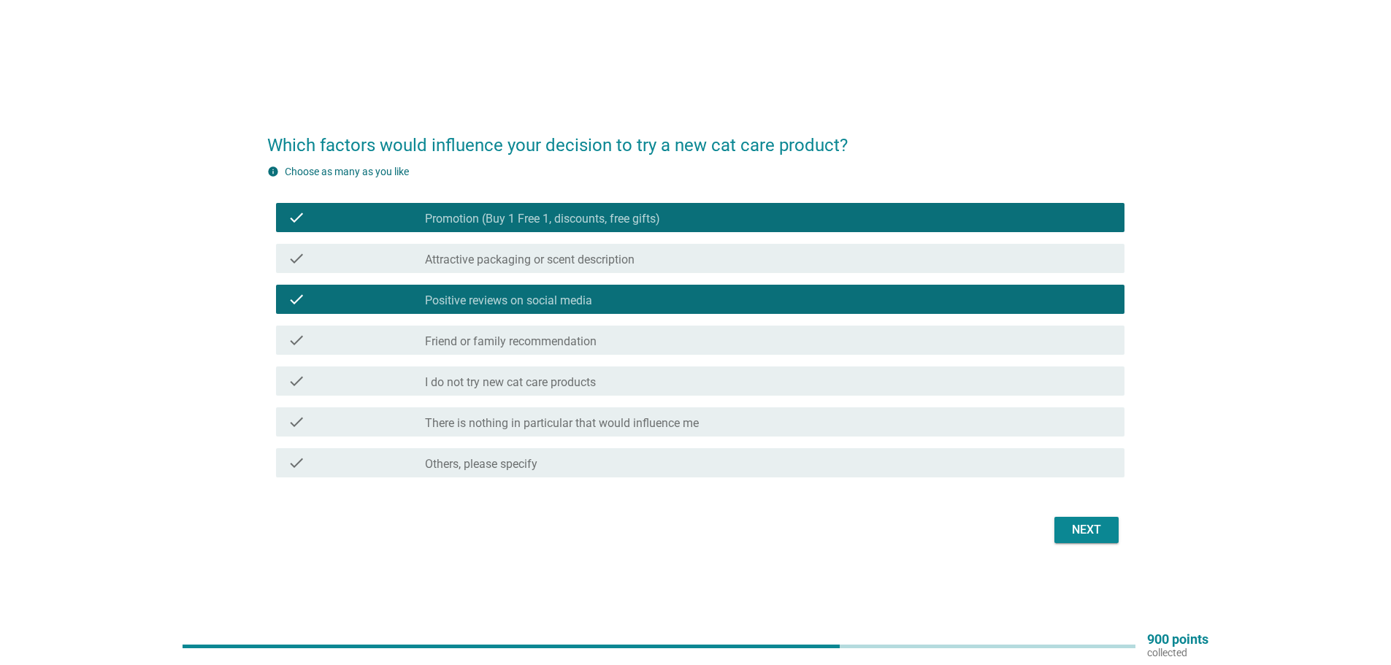
click at [1071, 526] on div "Next" at bounding box center [1086, 530] width 41 height 18
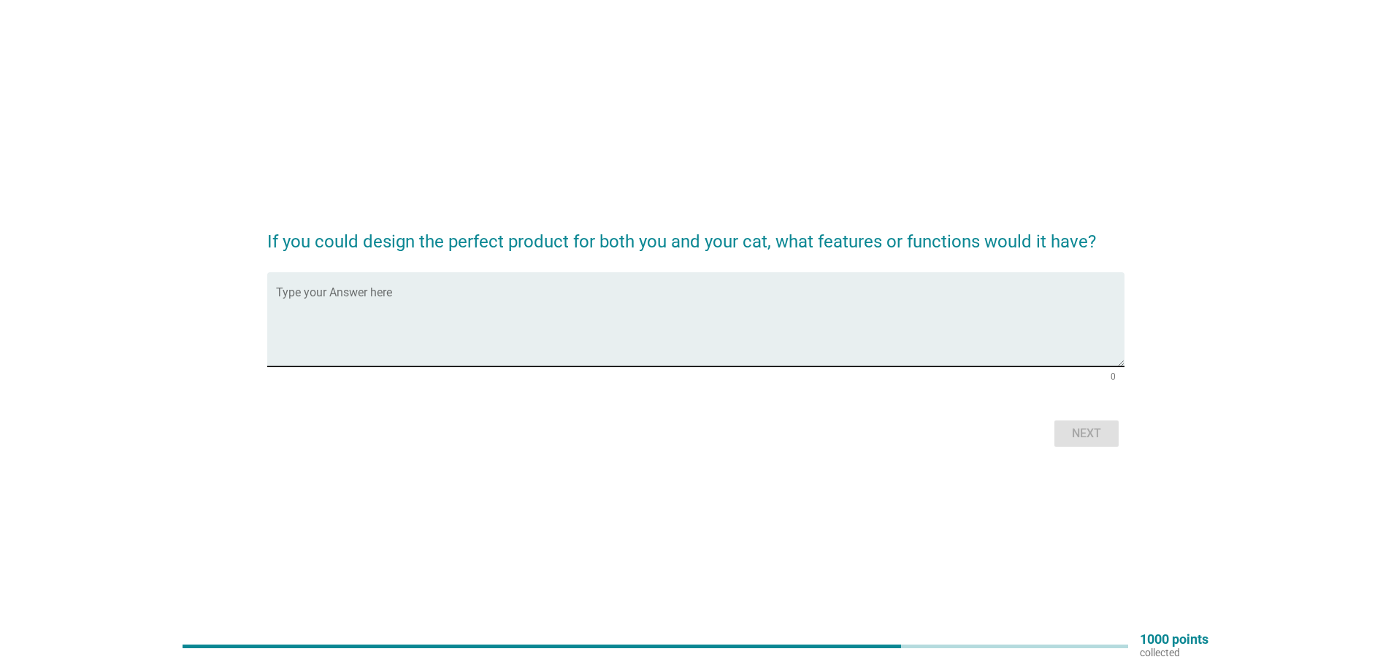
click at [440, 281] on div "Type your Answer here" at bounding box center [700, 319] width 848 height 94
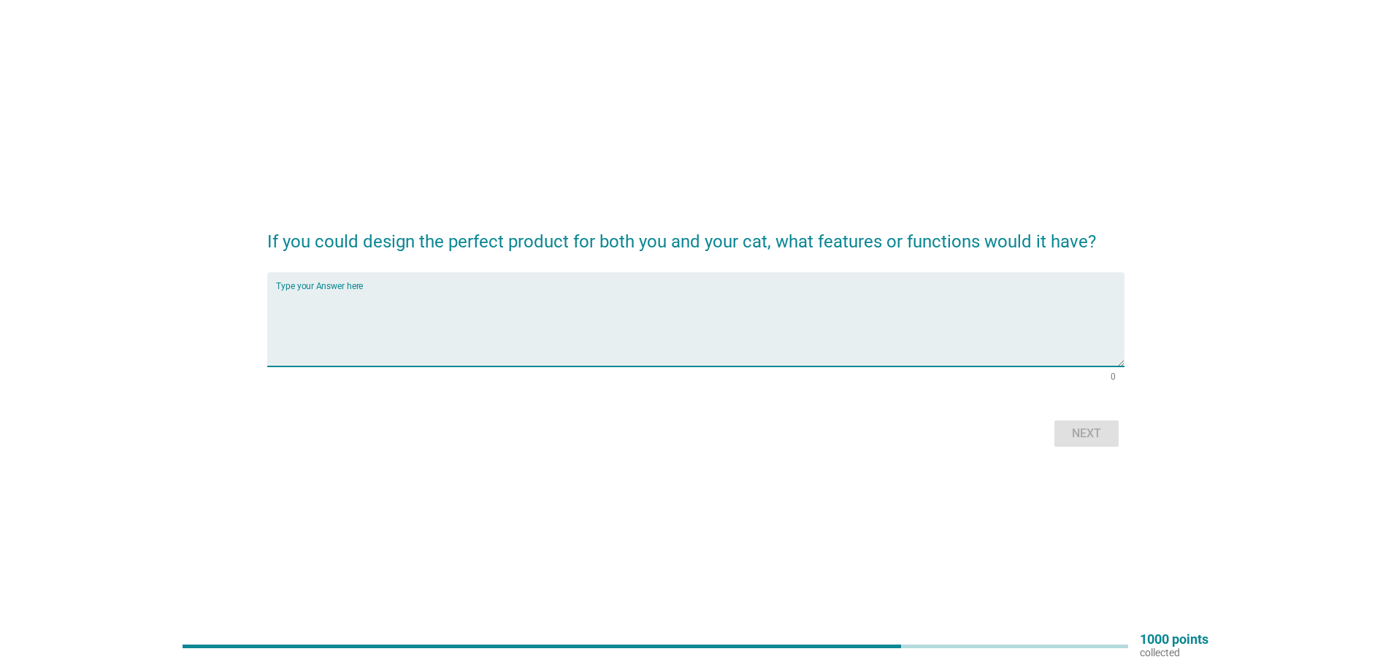
click at [578, 322] on textarea "Type your Answer here" at bounding box center [700, 328] width 848 height 77
click at [575, 333] on textarea "Type your Answer here" at bounding box center [700, 328] width 848 height 77
paste textarea "If I could design the perfect product for both me and my cat, it would feature …"
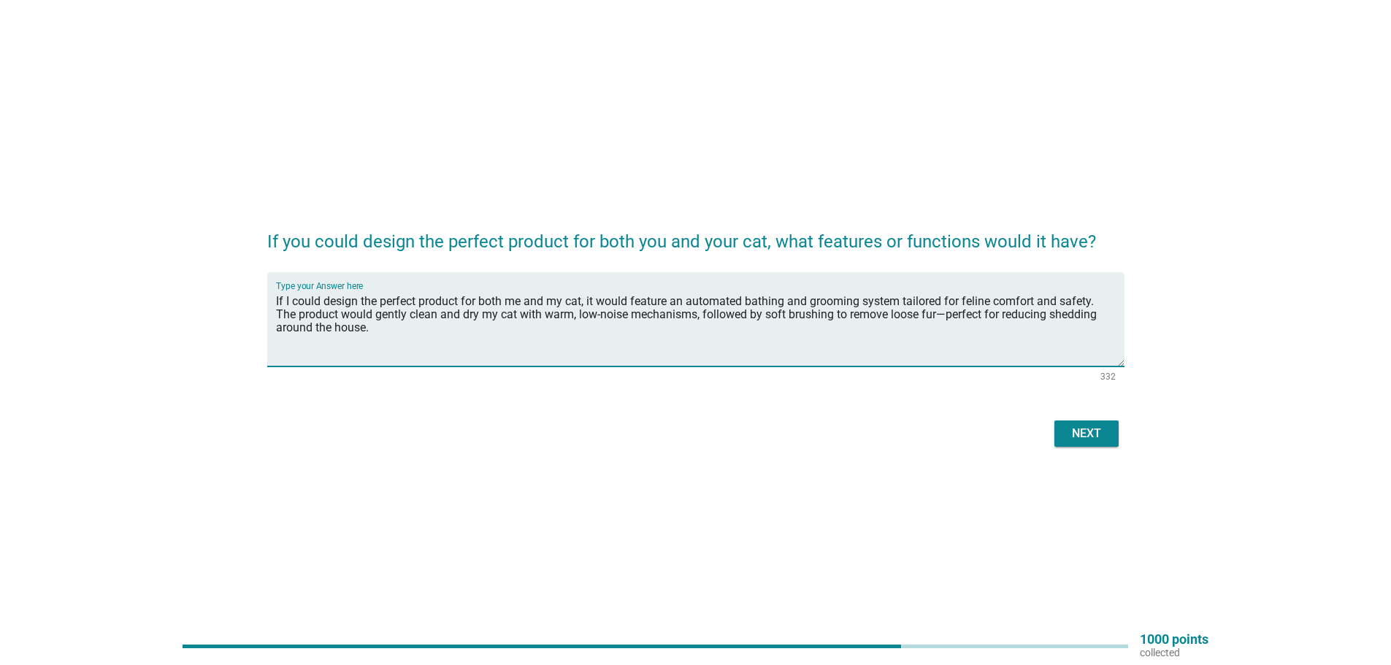
drag, startPoint x: 408, startPoint y: 332, endPoint x: 940, endPoint y: 319, distance: 531.7
click at [940, 319] on textarea "If I could design the perfect product for both me and my cat, it would feature …" at bounding box center [700, 328] width 848 height 77
type textarea "If I could design the perfect product for both me and my cat, it would feature …"
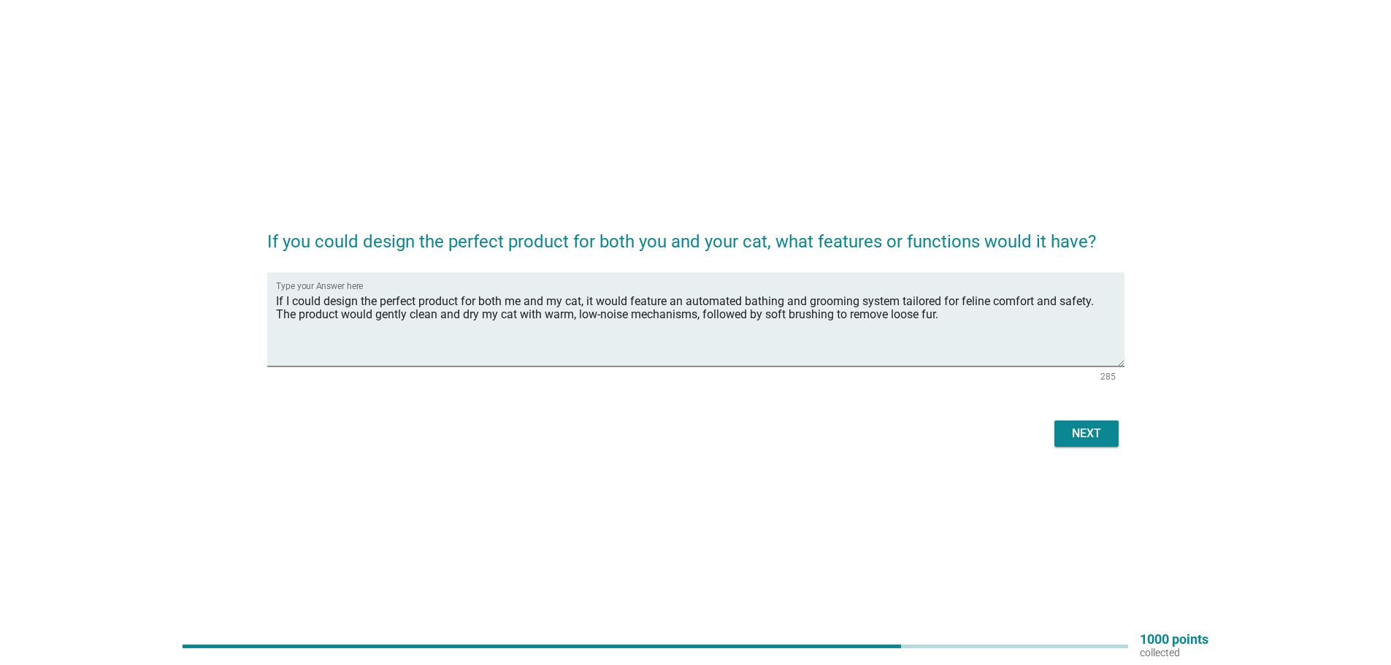
click at [1094, 440] on div "Next" at bounding box center [1086, 434] width 41 height 18
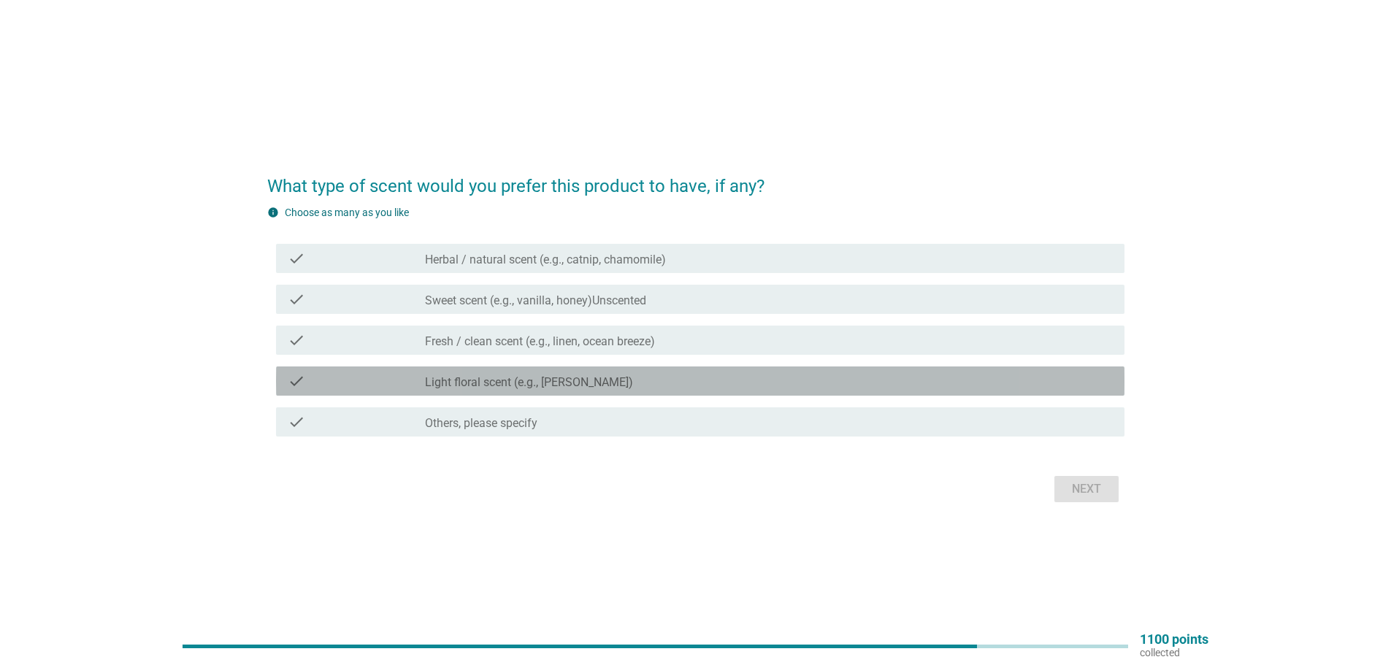
click at [575, 388] on label "Light floral scent (e.g., [PERSON_NAME])" at bounding box center [529, 382] width 208 height 15
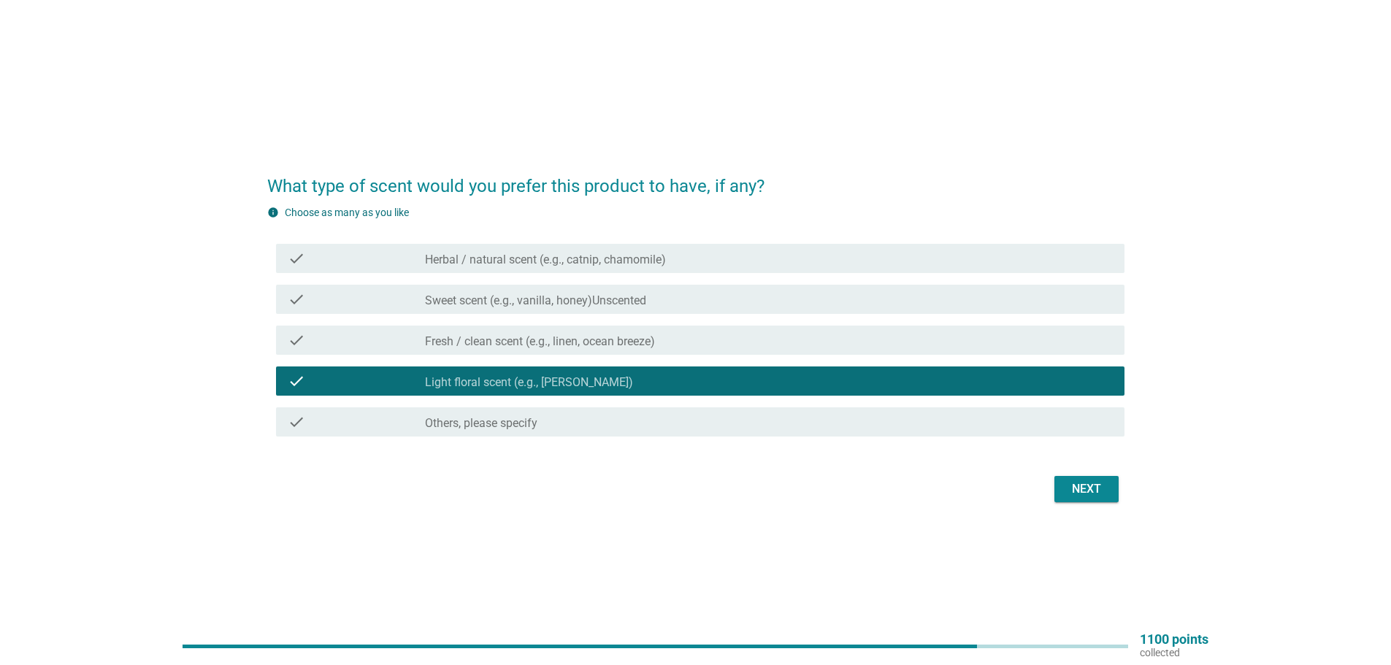
click at [523, 303] on label "Sweet scent (e.g., vanilla, honey)Unscented" at bounding box center [535, 300] width 221 height 15
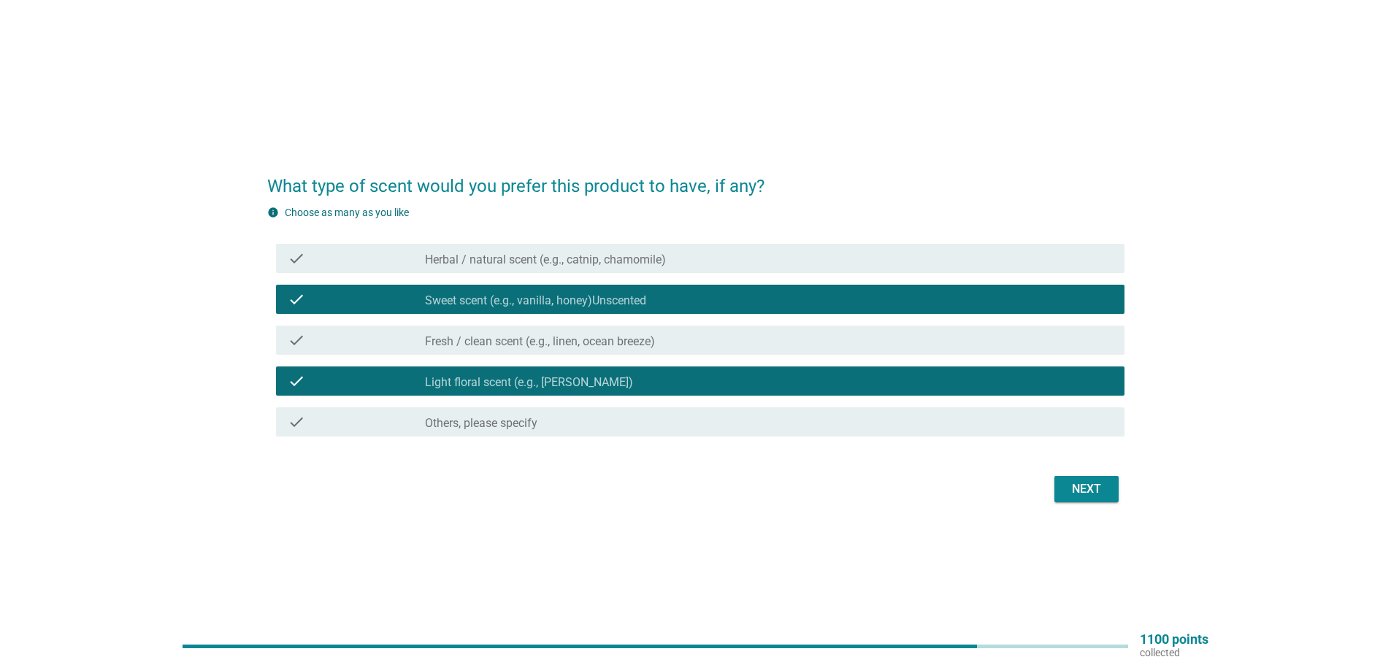
click at [623, 295] on label "Sweet scent (e.g., vanilla, honey)Unscented" at bounding box center [535, 300] width 221 height 15
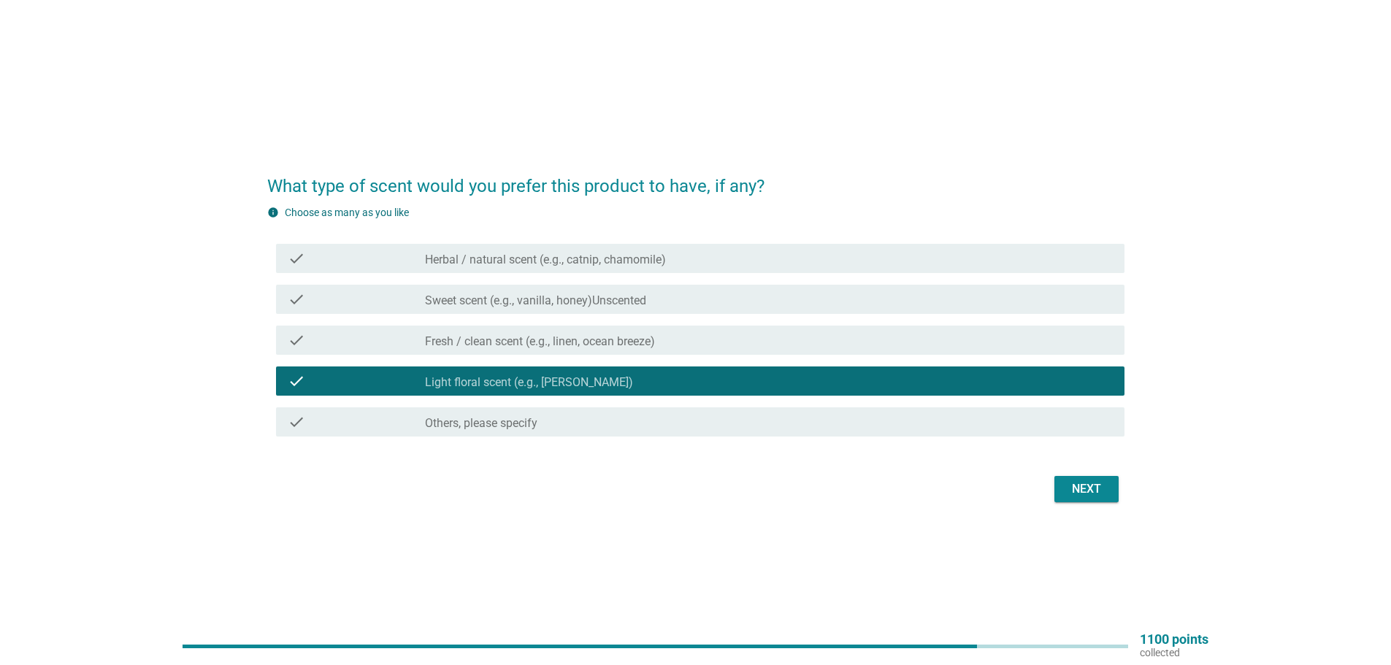
click at [602, 339] on label "Fresh / clean scent (e.g., linen, ocean breeze)" at bounding box center [540, 341] width 230 height 15
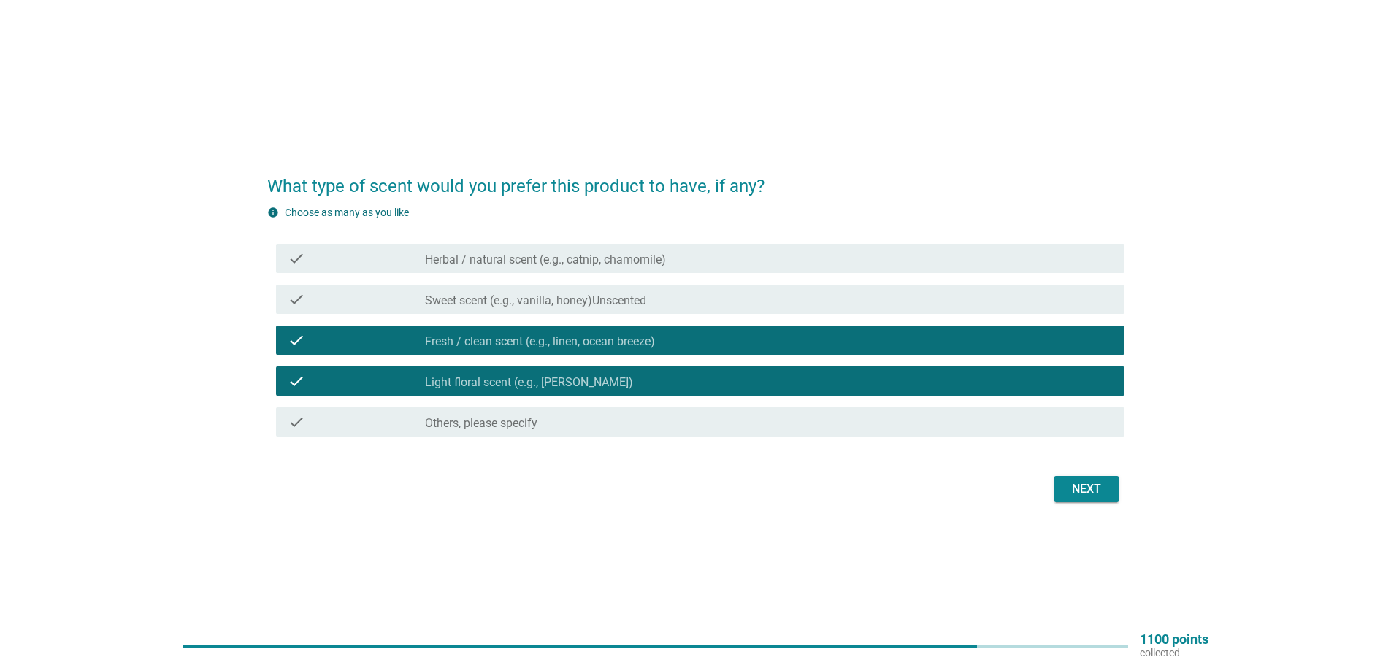
click at [1084, 469] on form "What type of scent would you prefer this product to have, if any? info Choose a…" at bounding box center [695, 332] width 857 height 348
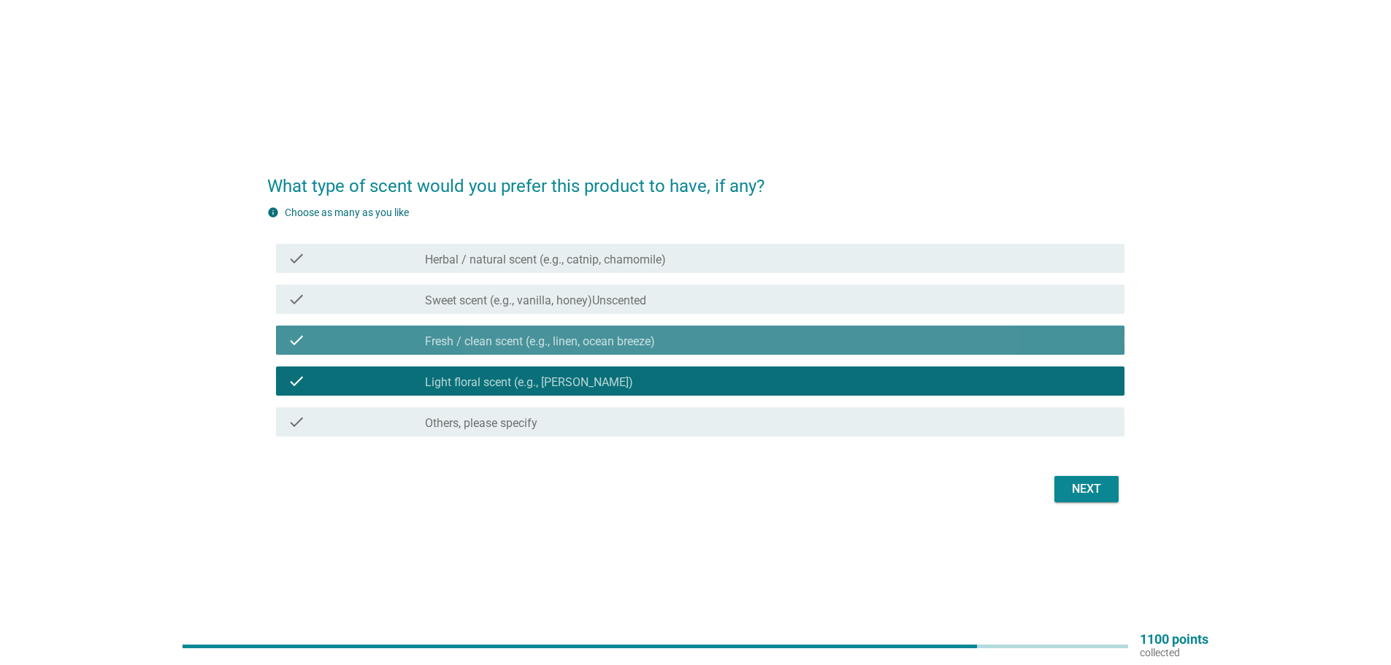
click at [579, 343] on label "Fresh / clean scent (e.g., linen, ocean breeze)" at bounding box center [540, 341] width 230 height 15
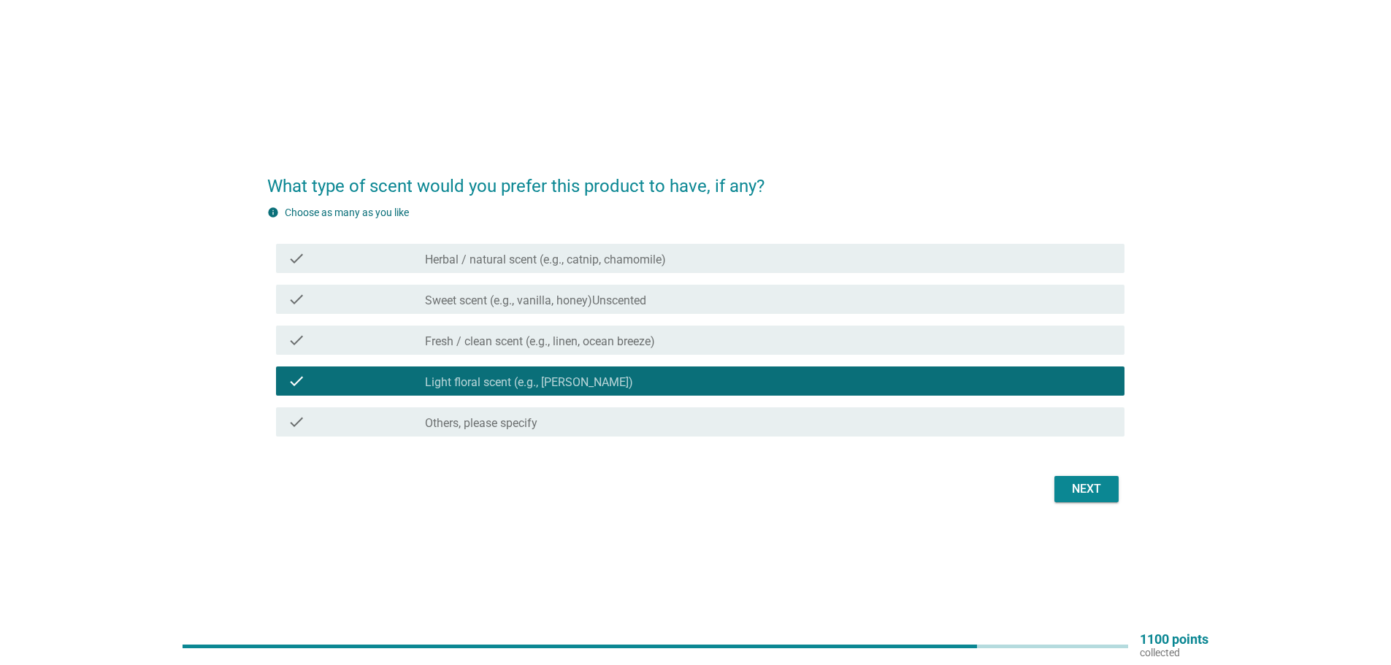
click at [572, 304] on label "Sweet scent (e.g., vanilla, honey)Unscented" at bounding box center [535, 300] width 221 height 15
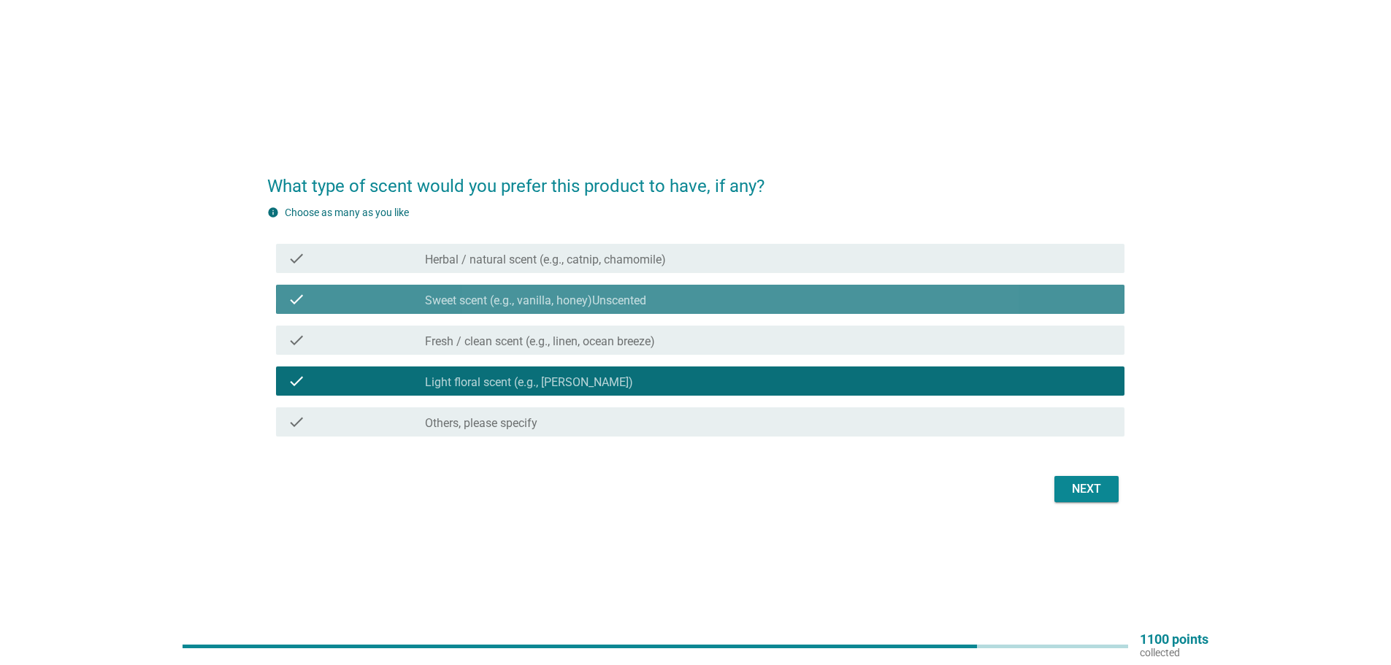
click at [569, 303] on label "Sweet scent (e.g., vanilla, honey)Unscented" at bounding box center [535, 300] width 221 height 15
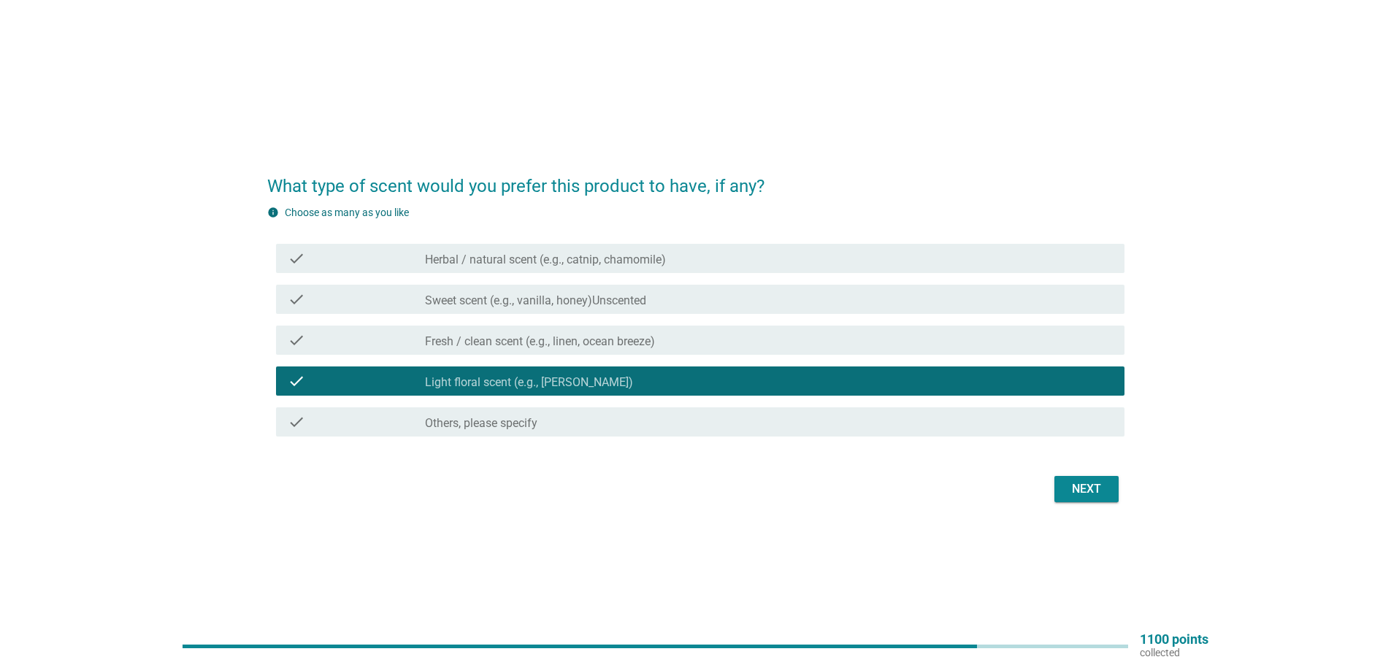
click at [528, 335] on label "Fresh / clean scent (e.g., linen, ocean breeze)" at bounding box center [540, 341] width 230 height 15
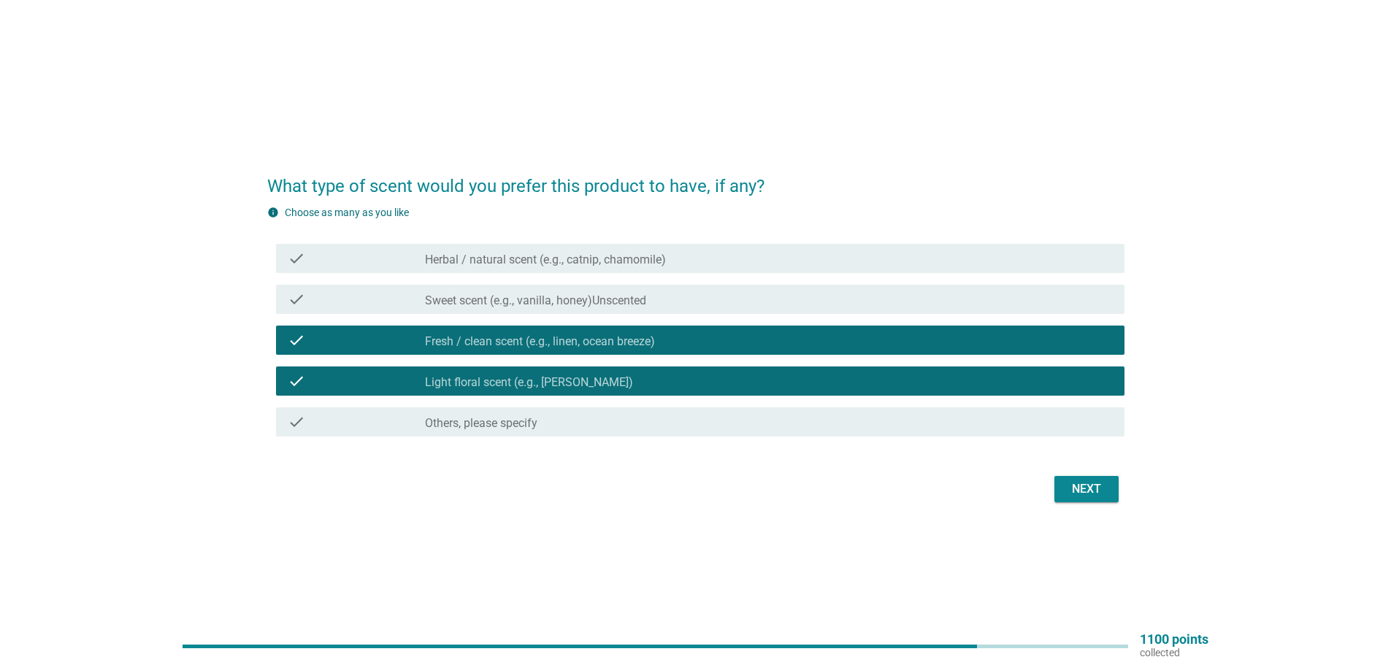
click at [1078, 485] on div "Next" at bounding box center [1086, 489] width 41 height 18
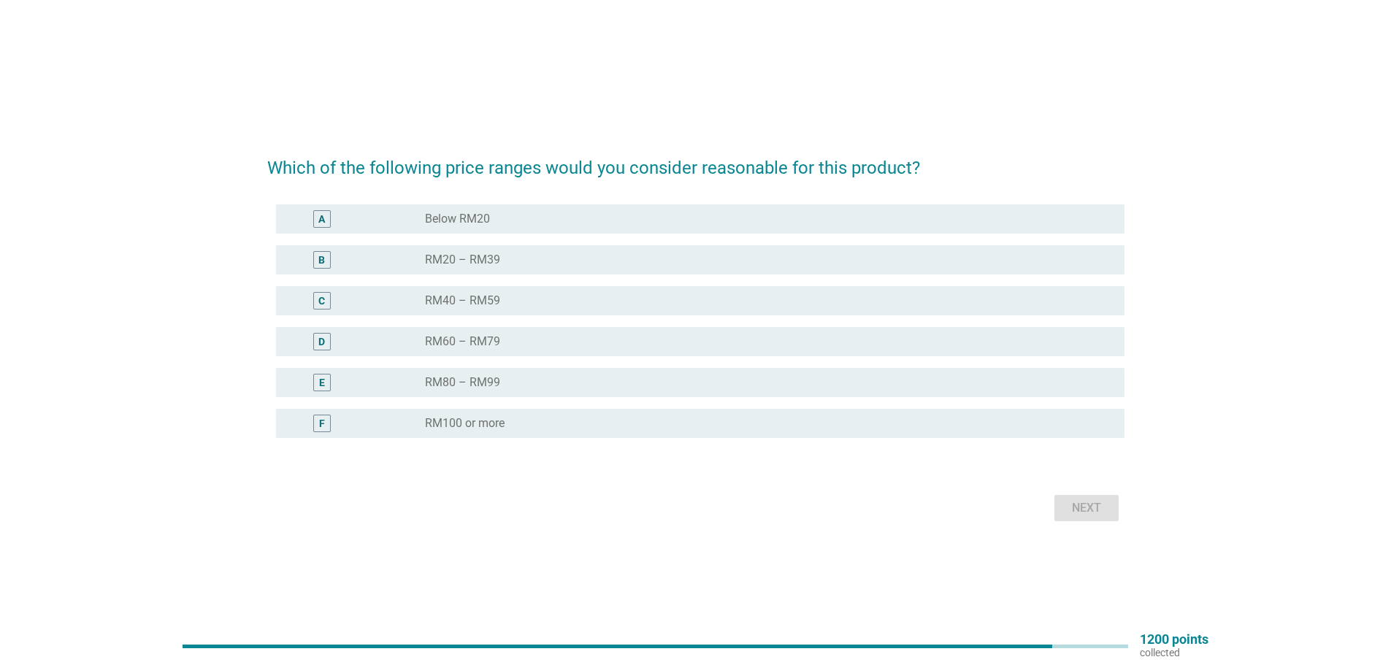
click at [539, 266] on div "radio_button_unchecked RM20 – RM39" at bounding box center [763, 260] width 676 height 15
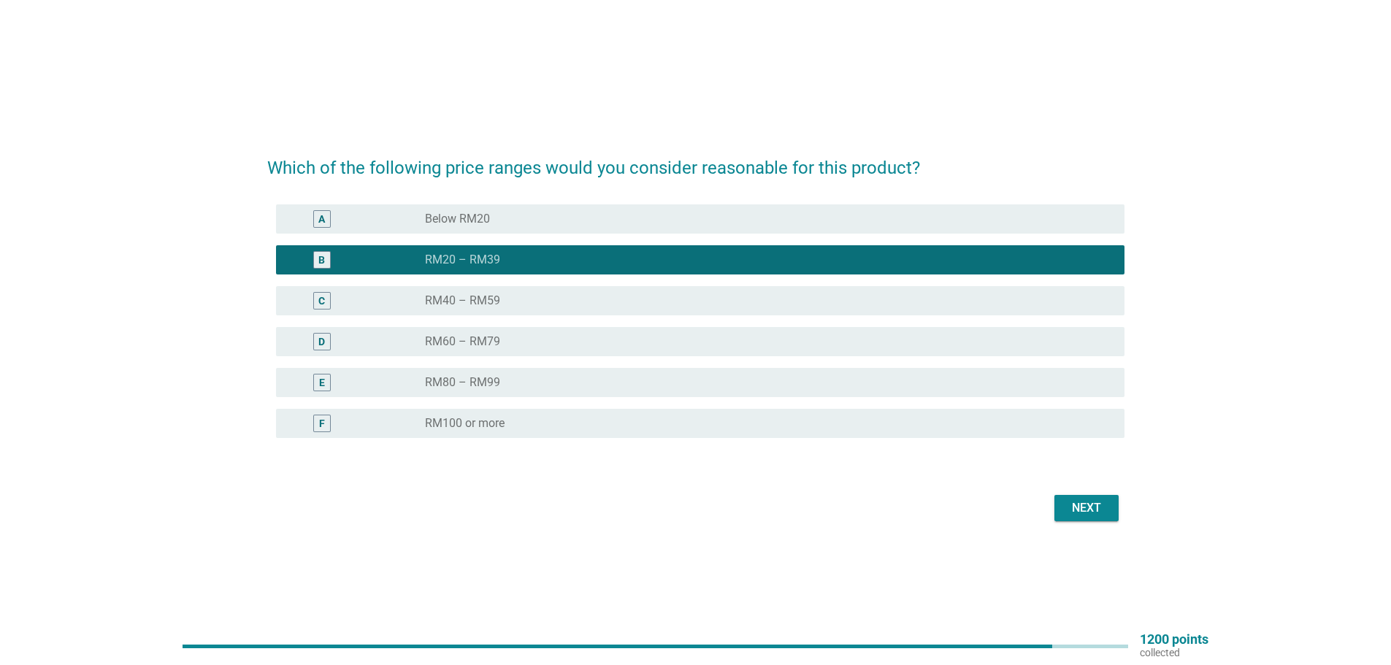
click at [1121, 515] on div "Next" at bounding box center [695, 508] width 857 height 35
click at [1093, 507] on div "Next" at bounding box center [1086, 508] width 41 height 18
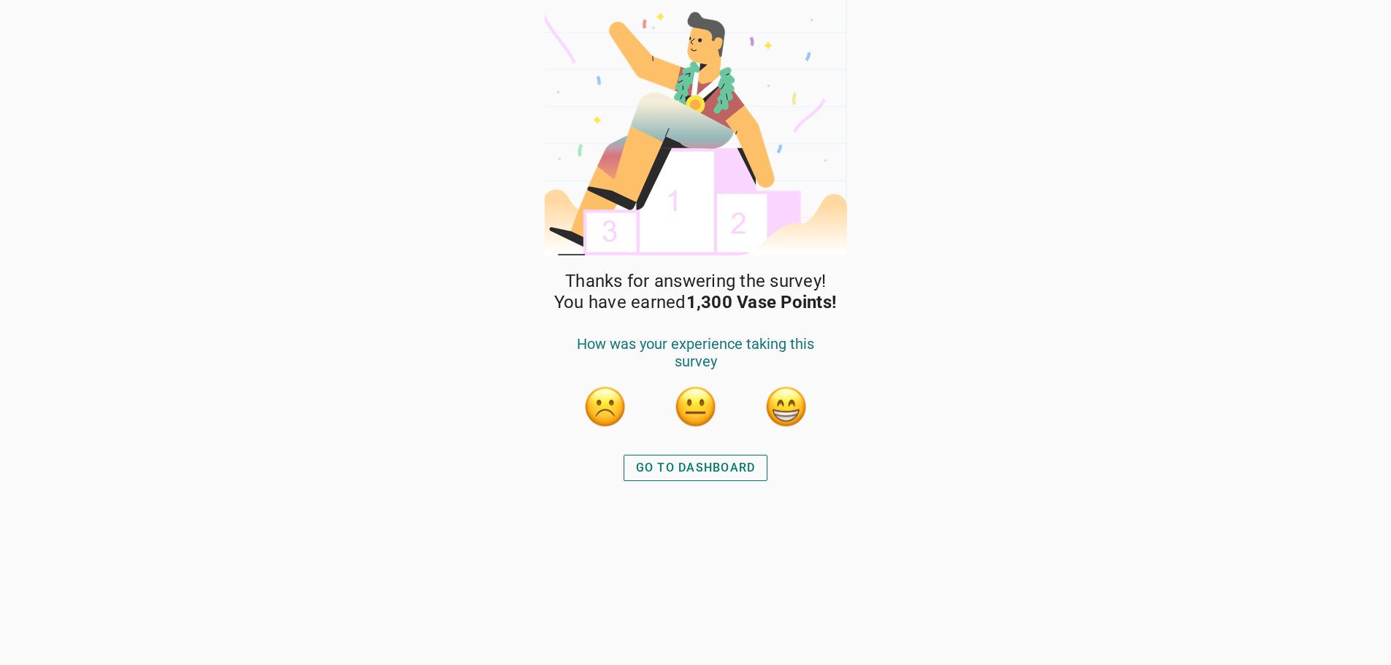
click at [698, 461] on div "GO TO DASHBOARD" at bounding box center [696, 468] width 120 height 18
